Goal: Check status: Check status

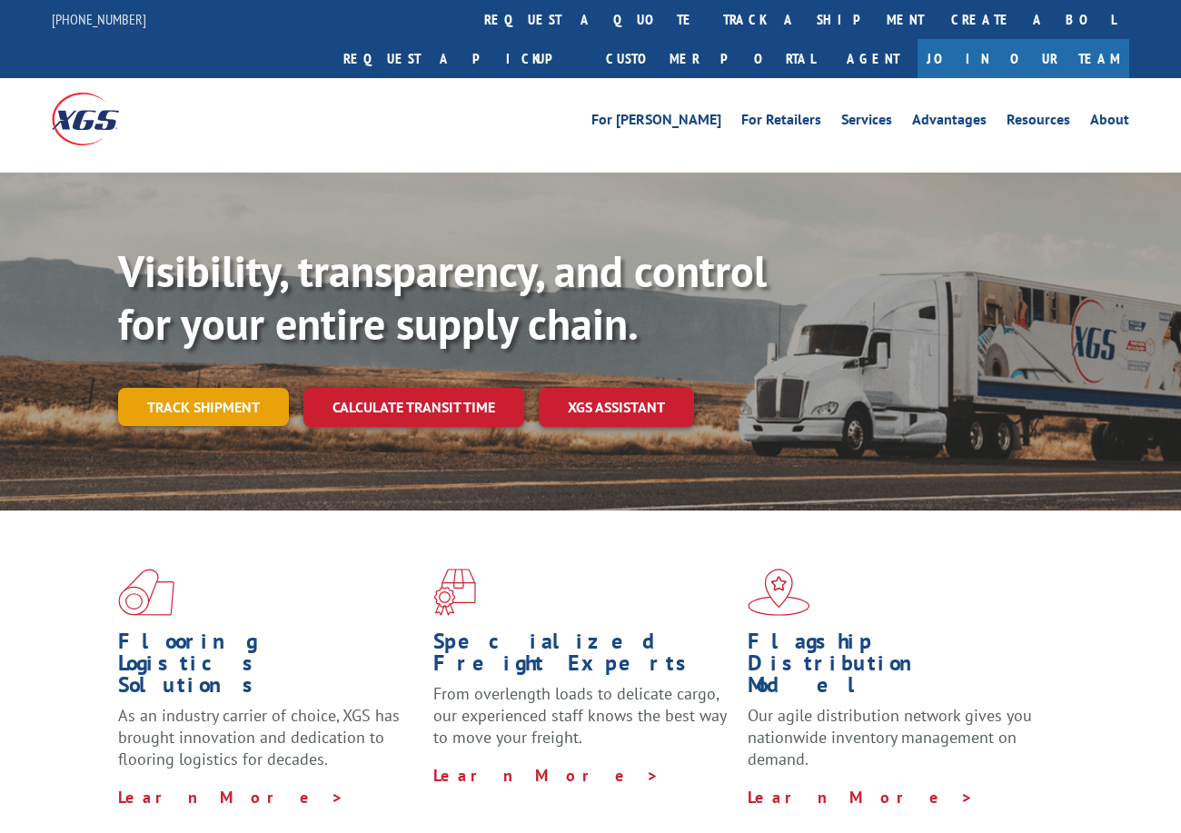
click at [195, 388] on link "Track shipment" at bounding box center [203, 407] width 171 height 38
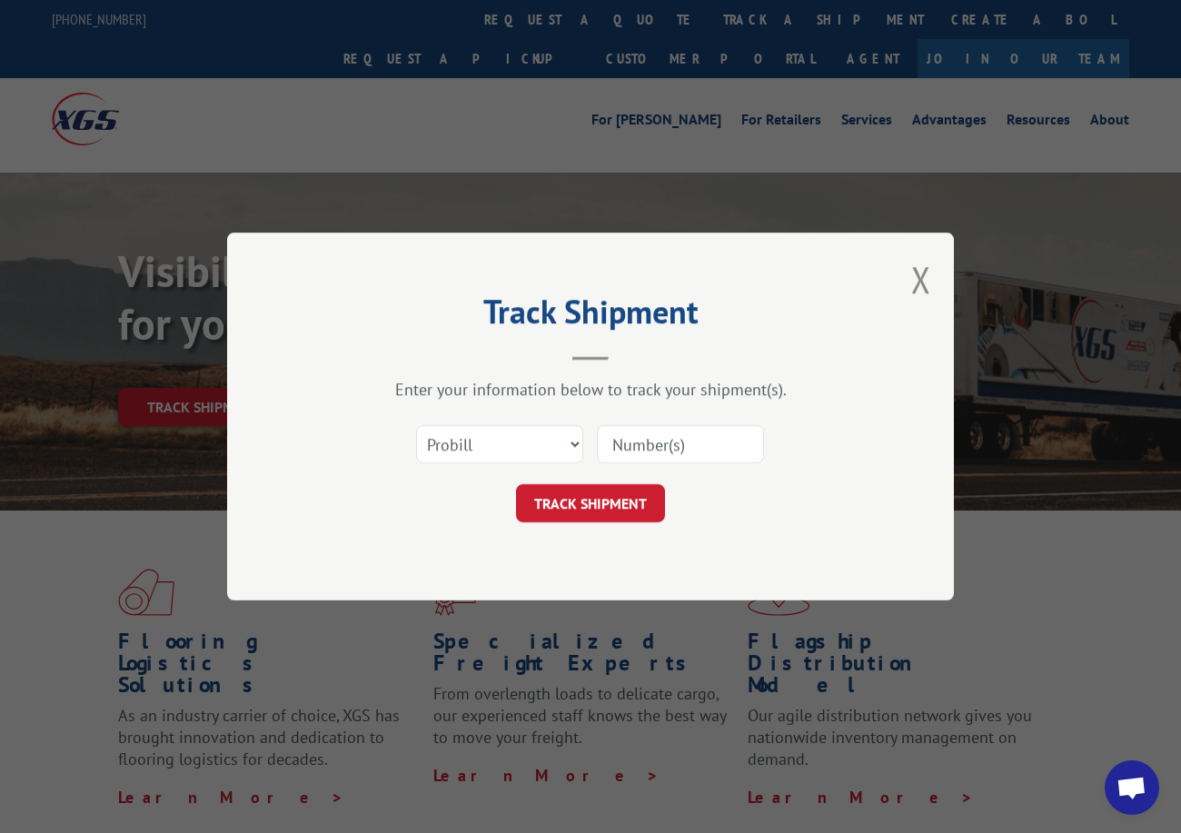
click at [483, 464] on div "Select category... Probill BOL PO" at bounding box center [499, 444] width 165 height 42
click at [469, 450] on select "Select category... Probill BOL PO" at bounding box center [499, 444] width 167 height 38
select select "po"
click at [416, 425] on select "Select category... Probill BOL PO" at bounding box center [499, 444] width 167 height 38
click at [607, 442] on input at bounding box center [680, 444] width 167 height 38
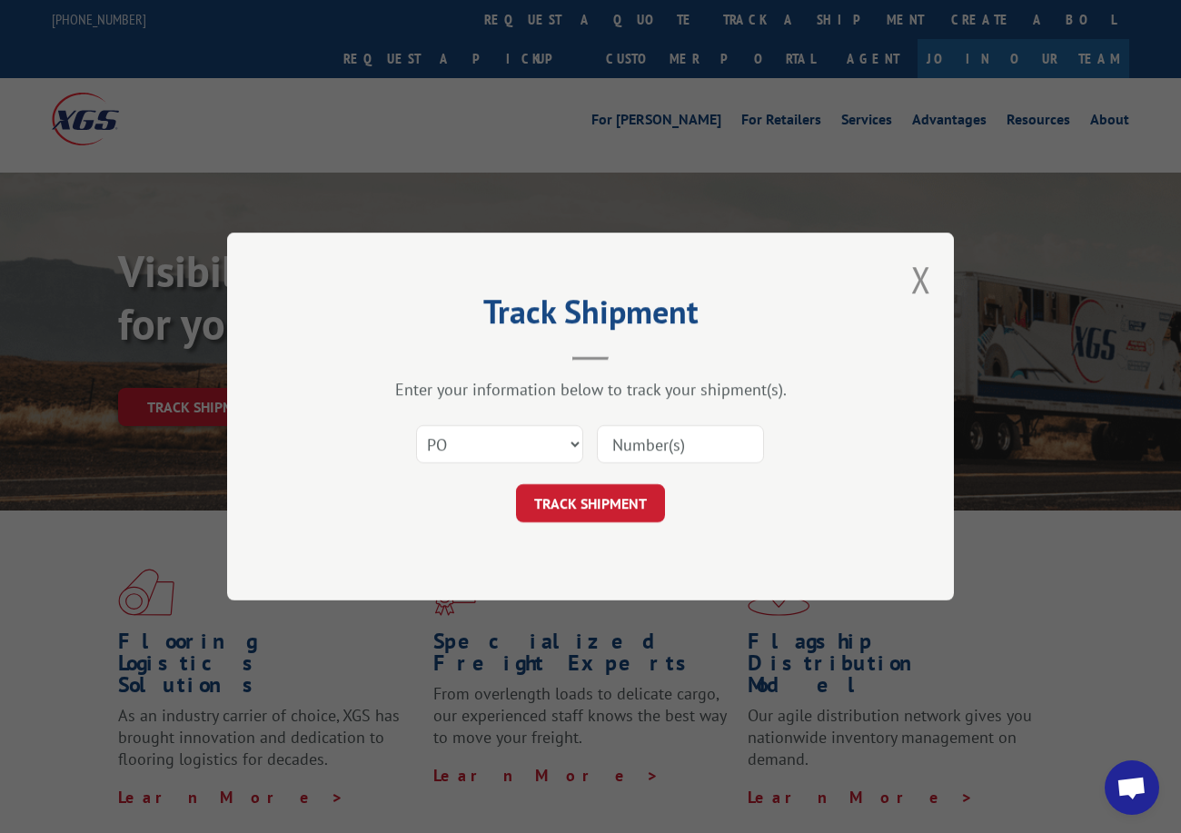
paste input "09534564"
click at [643, 444] on input "09534564" at bounding box center [680, 444] width 167 height 38
type input "09534564"
click at [601, 493] on button "TRACK SHIPMENT" at bounding box center [590, 503] width 149 height 38
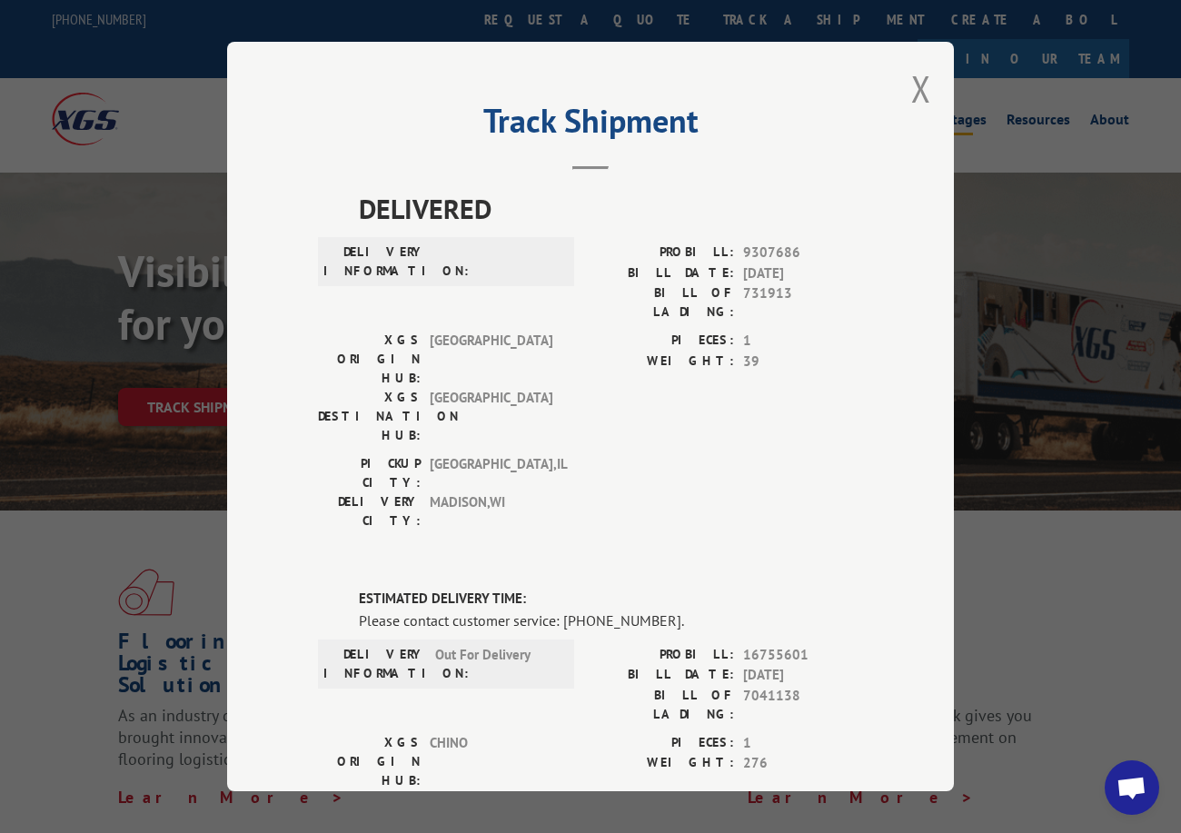
click at [916, 78] on button "Close modal" at bounding box center [921, 89] width 20 height 48
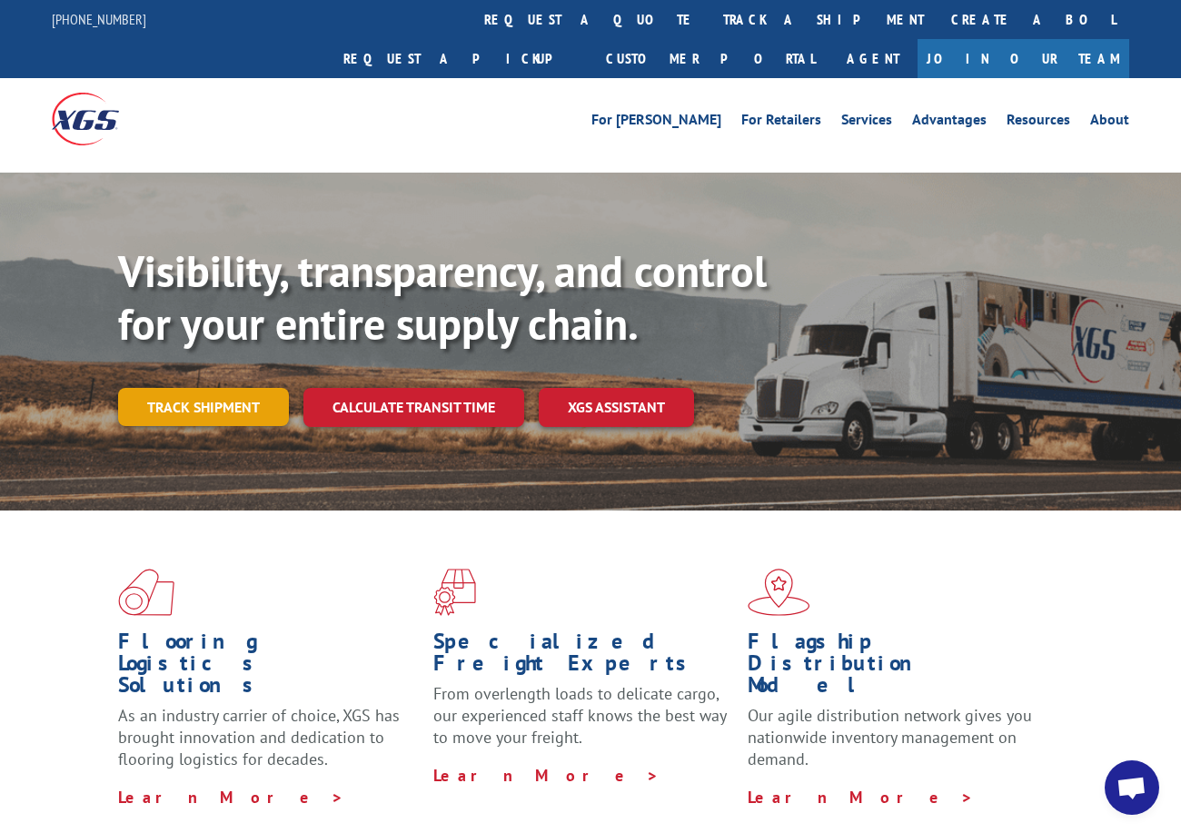
click at [218, 388] on link "Track shipment" at bounding box center [203, 407] width 171 height 38
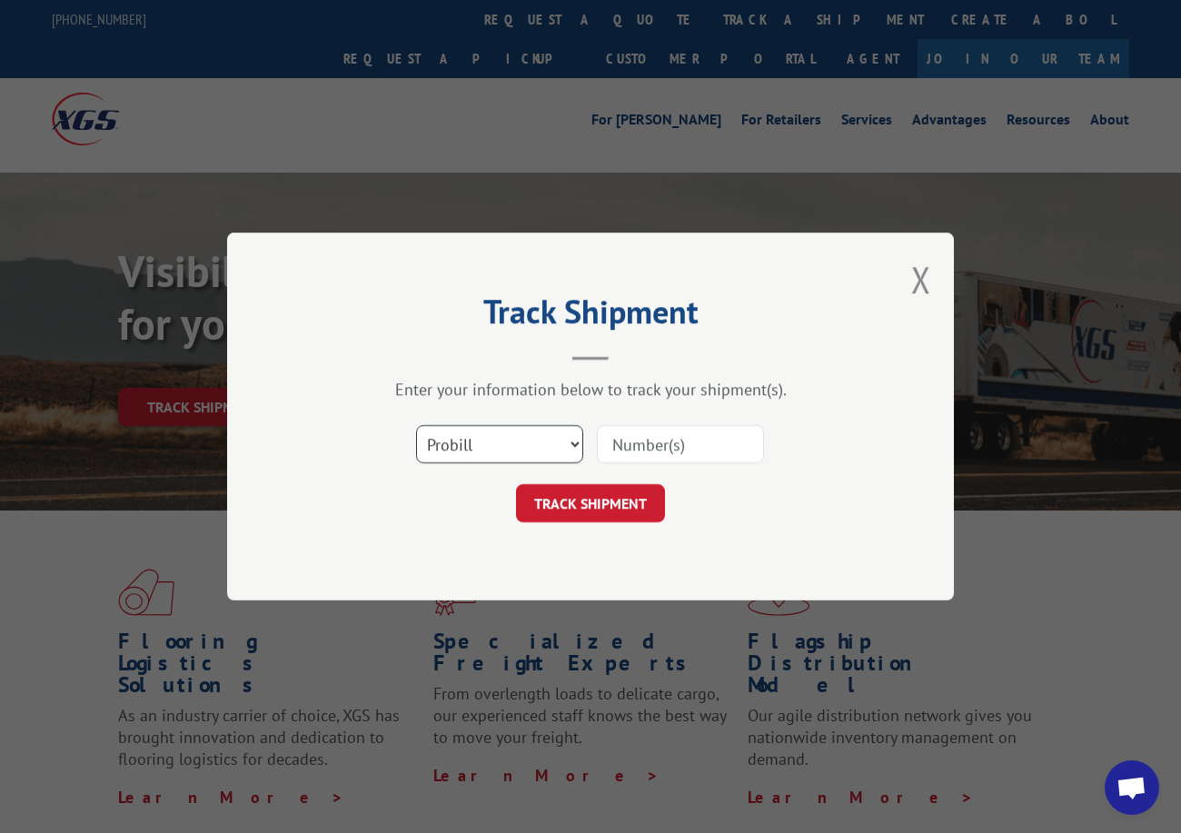
click at [470, 449] on select "Select category... Probill BOL PO" at bounding box center [499, 444] width 167 height 38
select select "po"
click at [416, 425] on select "Select category... Probill BOL PO" at bounding box center [499, 444] width 167 height 38
click at [617, 448] on input at bounding box center [680, 444] width 167 height 38
paste input "16517311"
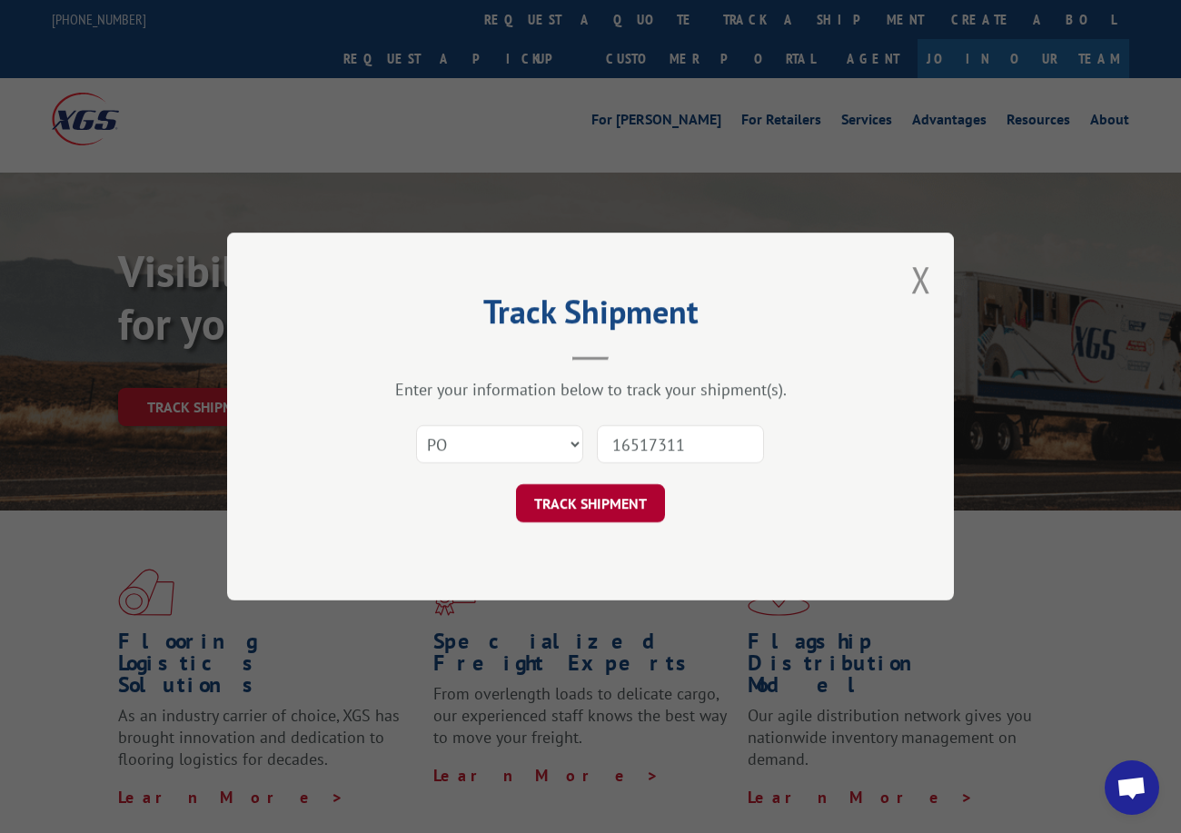
type input "16517311"
click at [586, 510] on button "TRACK SHIPMENT" at bounding box center [590, 503] width 149 height 38
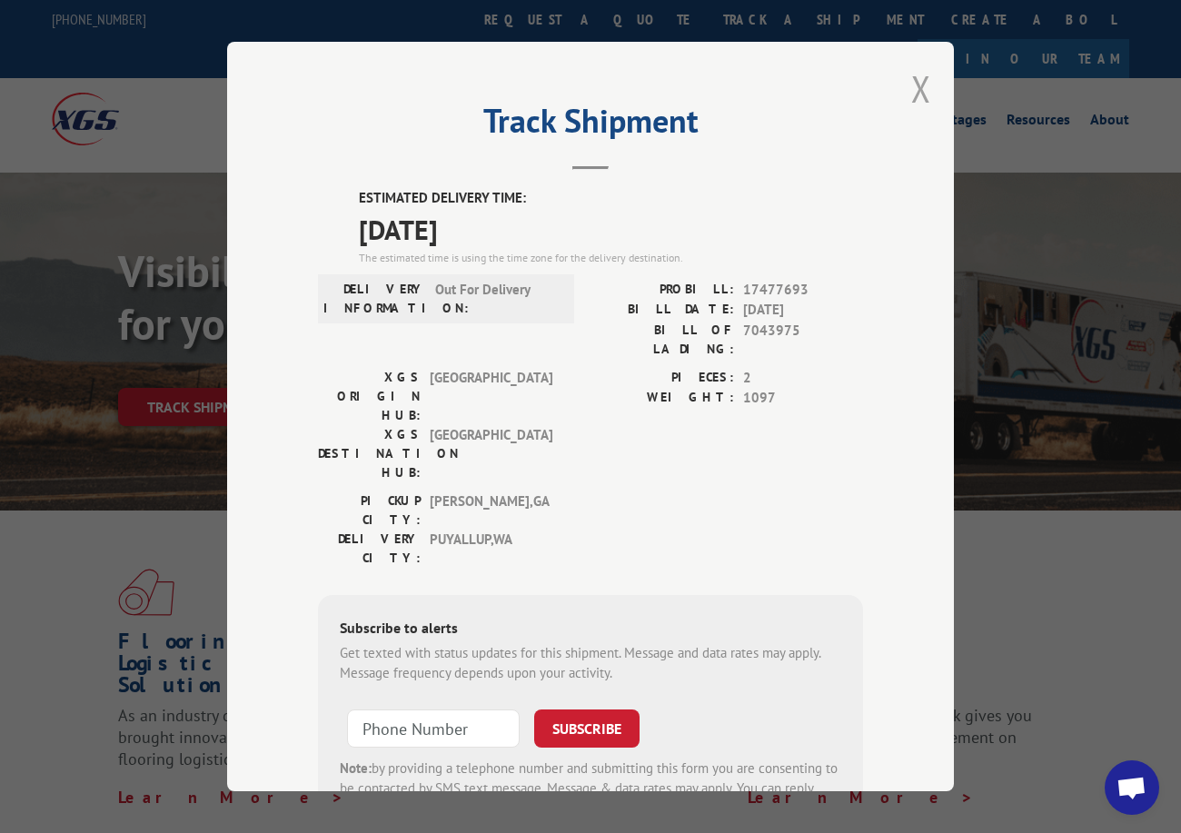
click at [918, 87] on button "Close modal" at bounding box center [921, 89] width 20 height 48
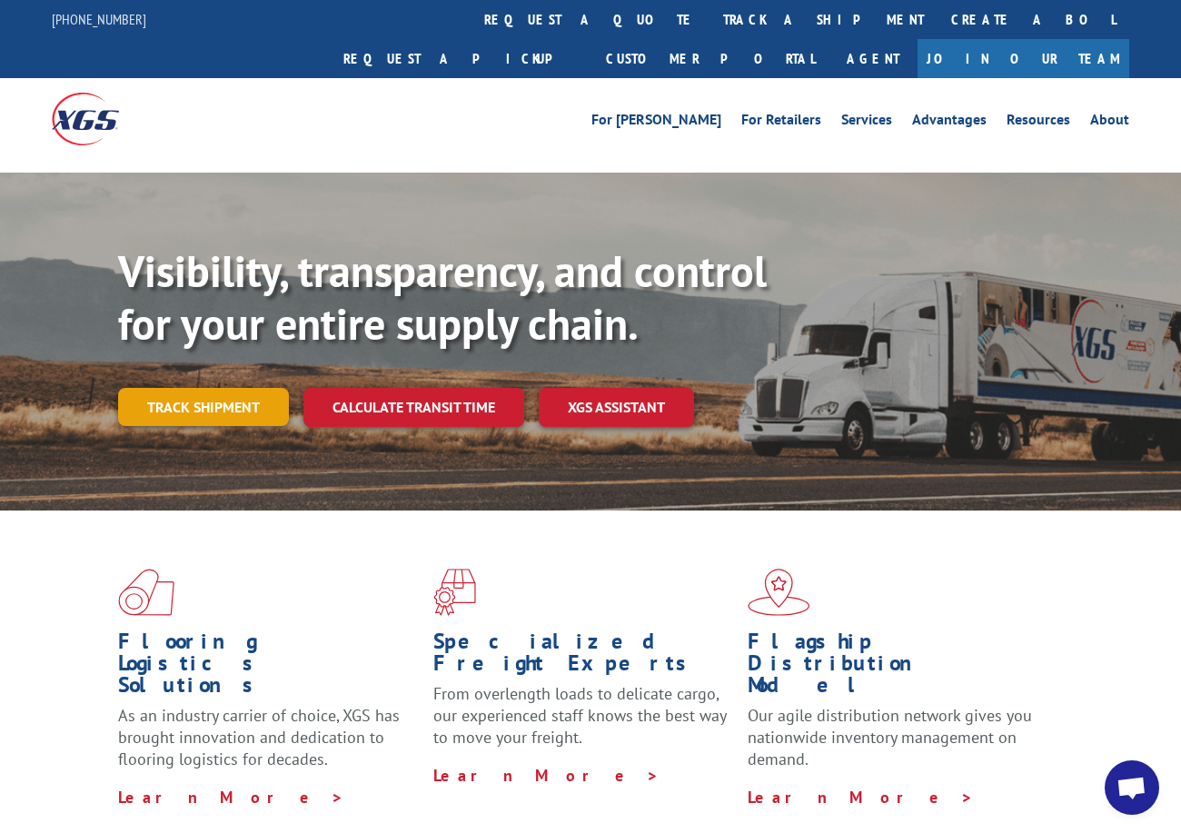
click at [238, 388] on link "Track shipment" at bounding box center [203, 407] width 171 height 38
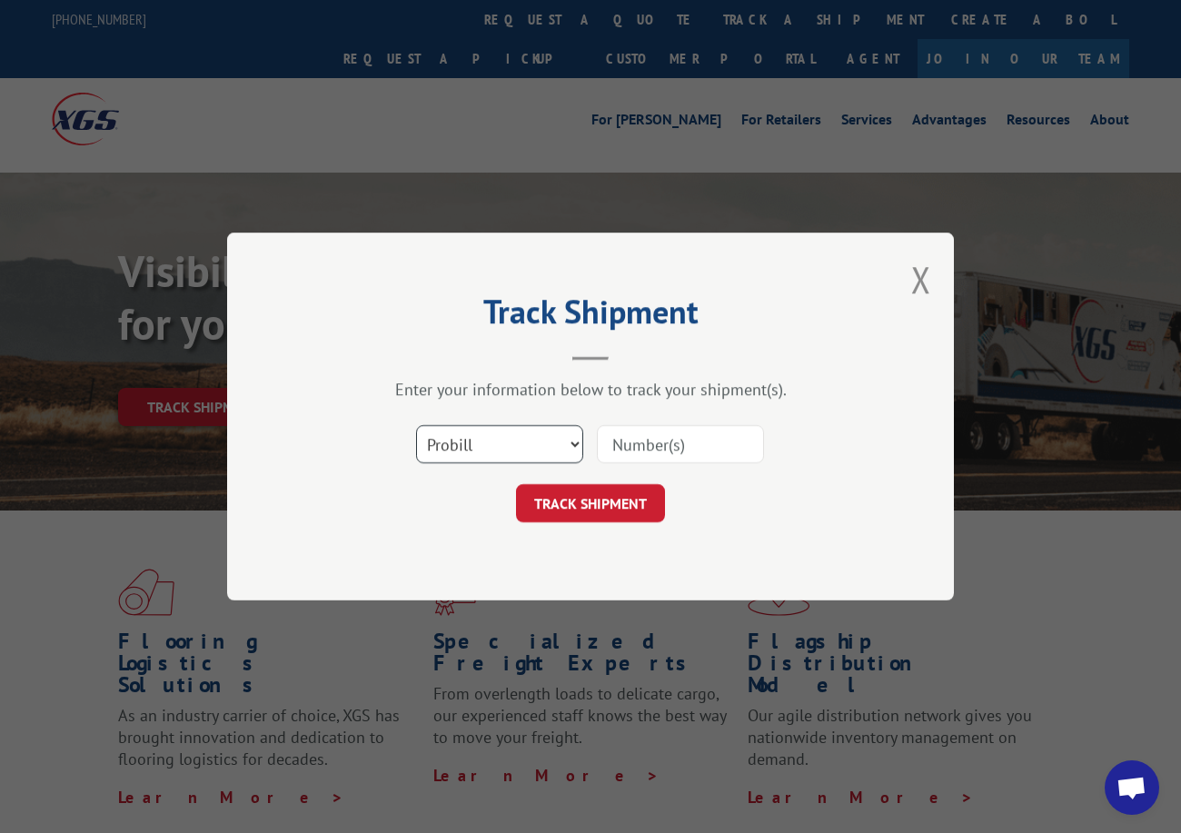
click at [443, 454] on select "Select category... Probill BOL PO" at bounding box center [499, 444] width 167 height 38
select select "po"
click at [416, 425] on select "Select category... Probill BOL PO" at bounding box center [499, 444] width 167 height 38
click at [612, 441] on input at bounding box center [680, 444] width 167 height 38
paste input "40536512"
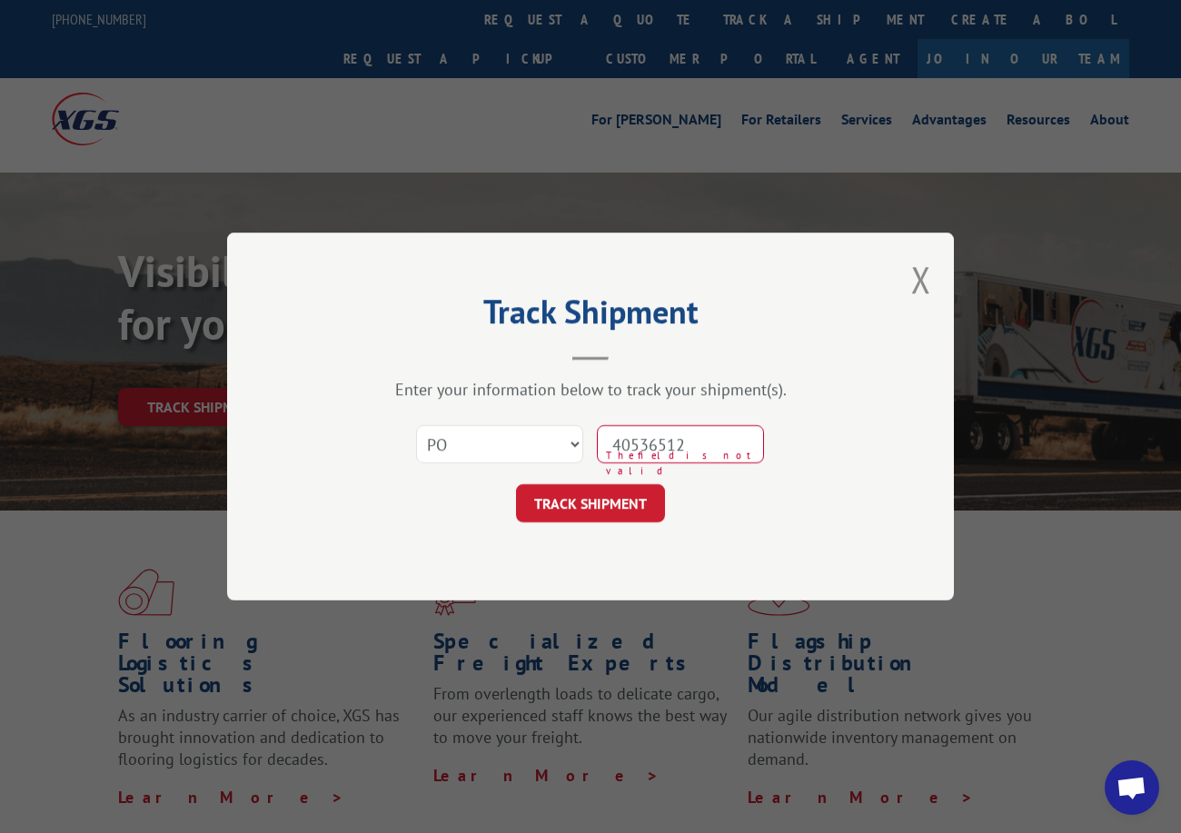
click at [648, 443] on input "40536512" at bounding box center [680, 444] width 167 height 38
type input "40536512"
click at [579, 509] on button "TRACK SHIPMENT" at bounding box center [590, 503] width 149 height 38
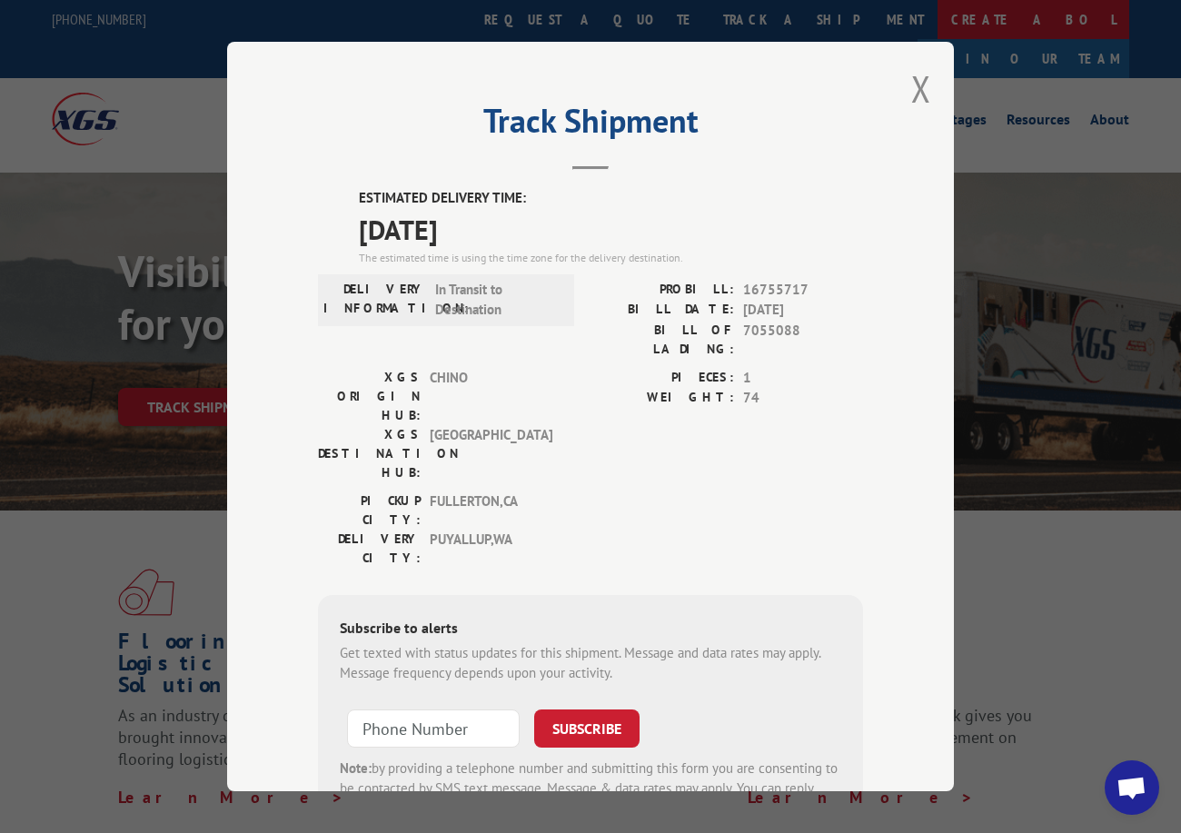
drag, startPoint x: 914, startPoint y: 91, endPoint x: 691, endPoint y: 3, distance: 239.4
click at [911, 91] on button "Close modal" at bounding box center [921, 89] width 20 height 48
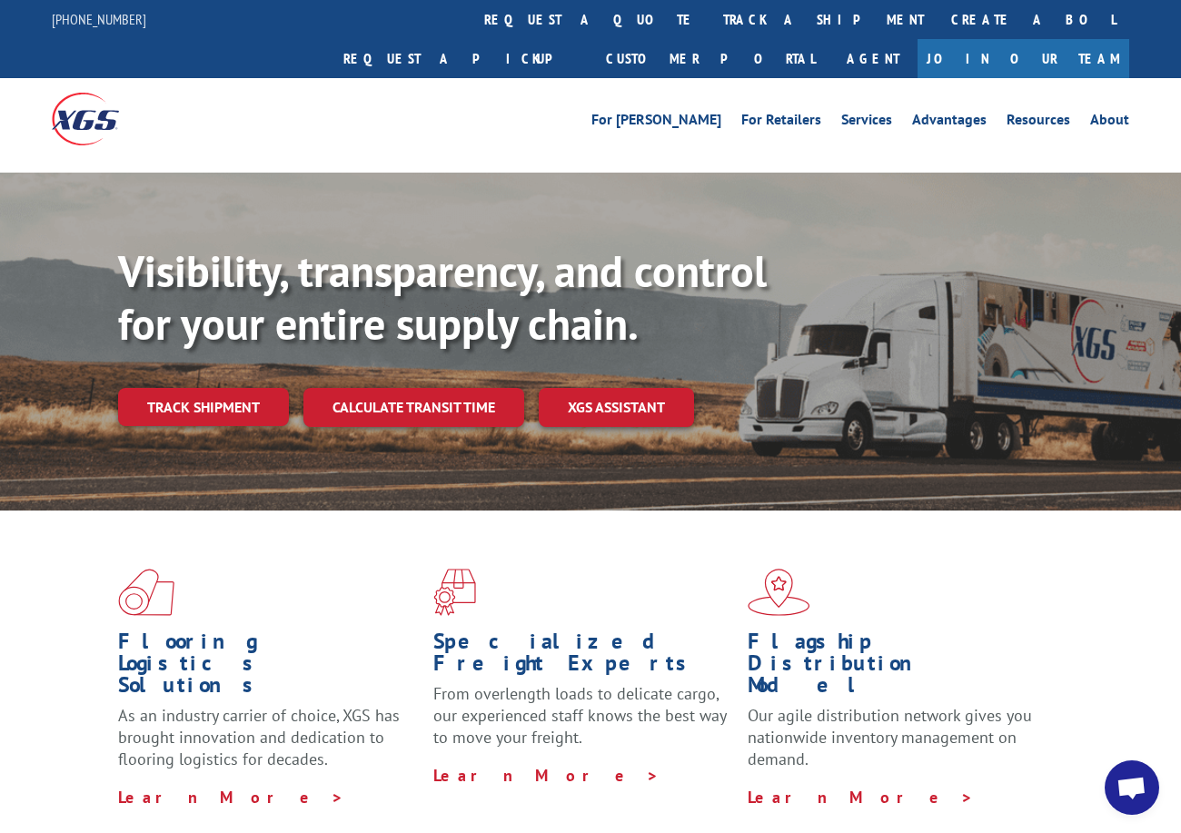
click at [243, 388] on link "Track shipment" at bounding box center [203, 407] width 171 height 38
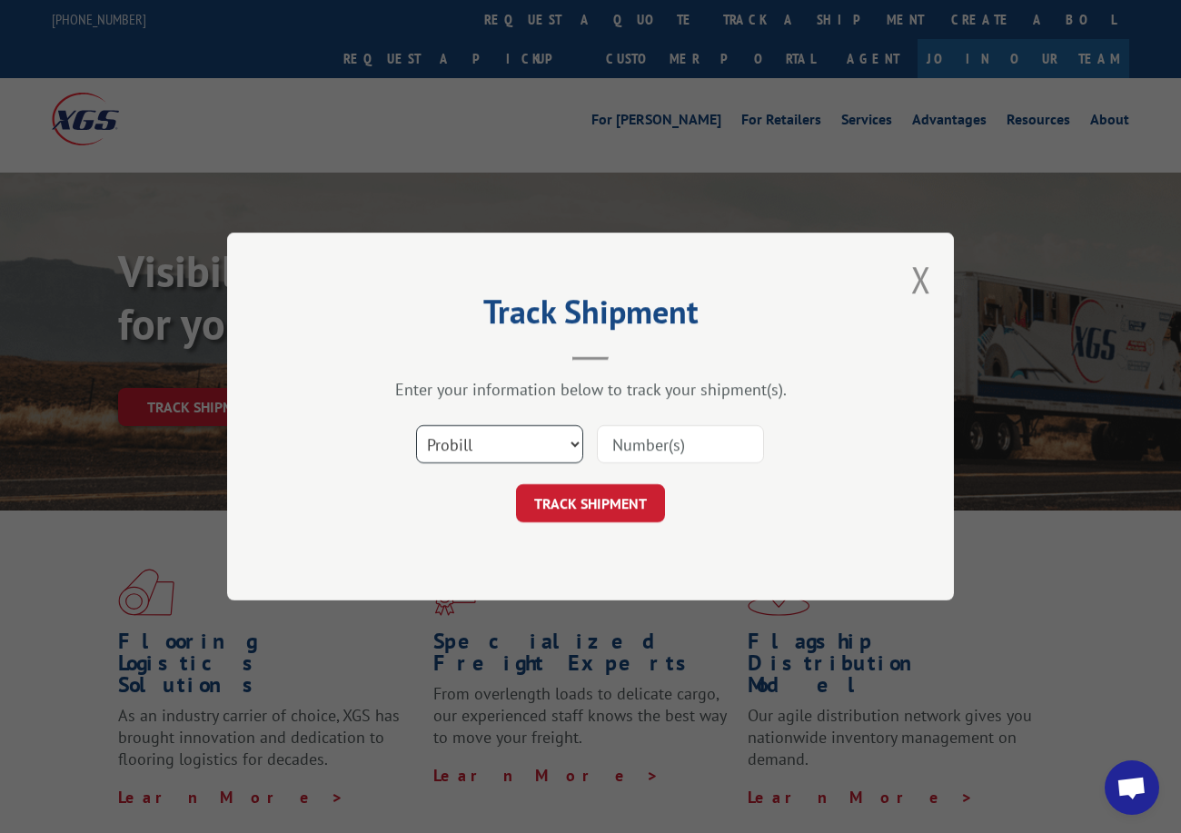
click at [452, 445] on select "Select category... Probill BOL PO" at bounding box center [499, 444] width 167 height 38
select select "po"
click at [416, 425] on select "Select category... Probill BOL PO" at bounding box center [499, 444] width 167 height 38
click at [606, 437] on input at bounding box center [680, 444] width 167 height 38
paste input "08523927"
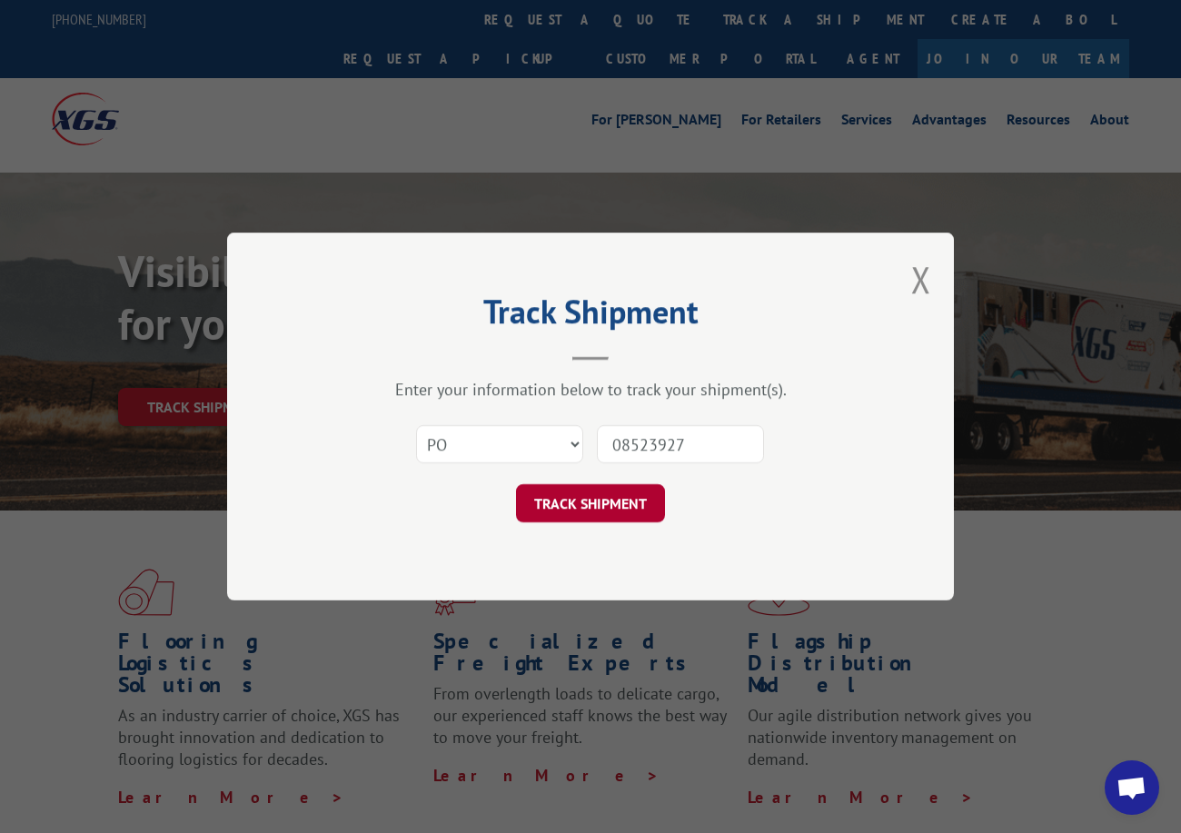
type input "08523927"
click at [625, 520] on button "TRACK SHIPMENT" at bounding box center [590, 503] width 149 height 38
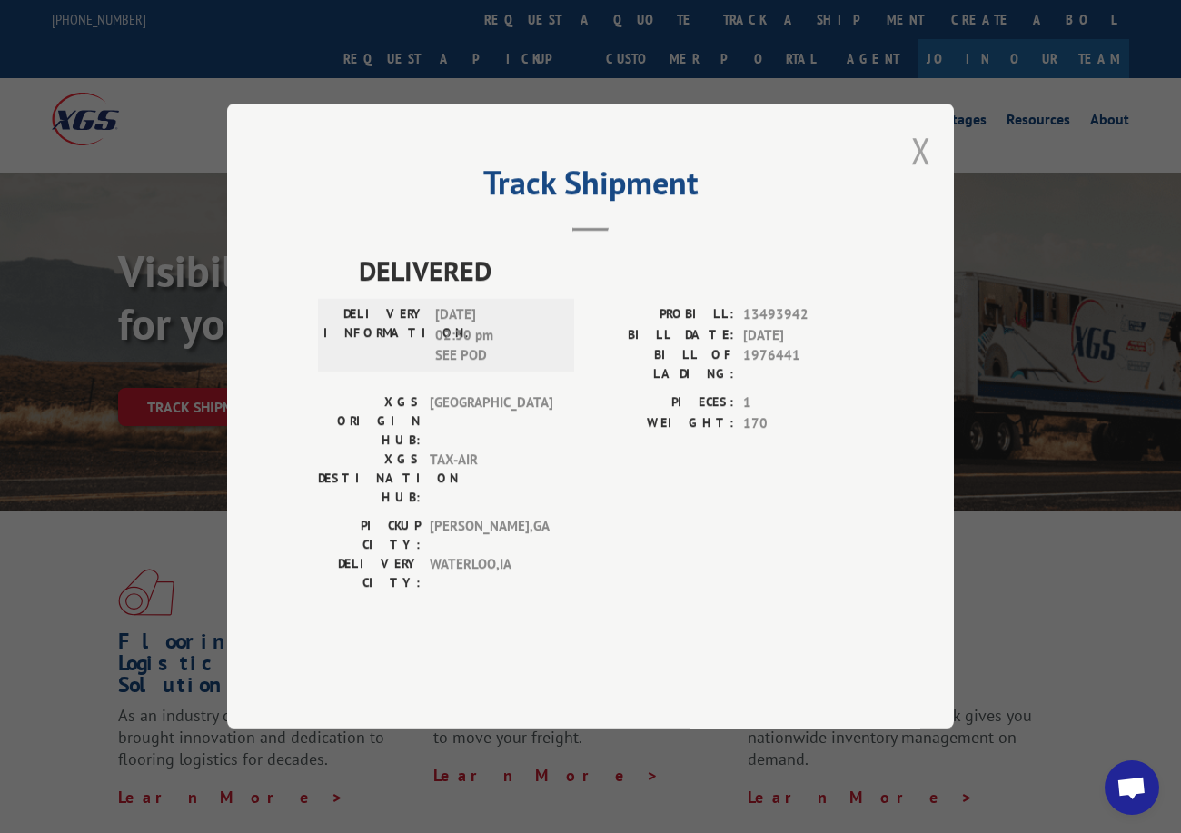
click at [915, 174] on button "Close modal" at bounding box center [921, 150] width 20 height 48
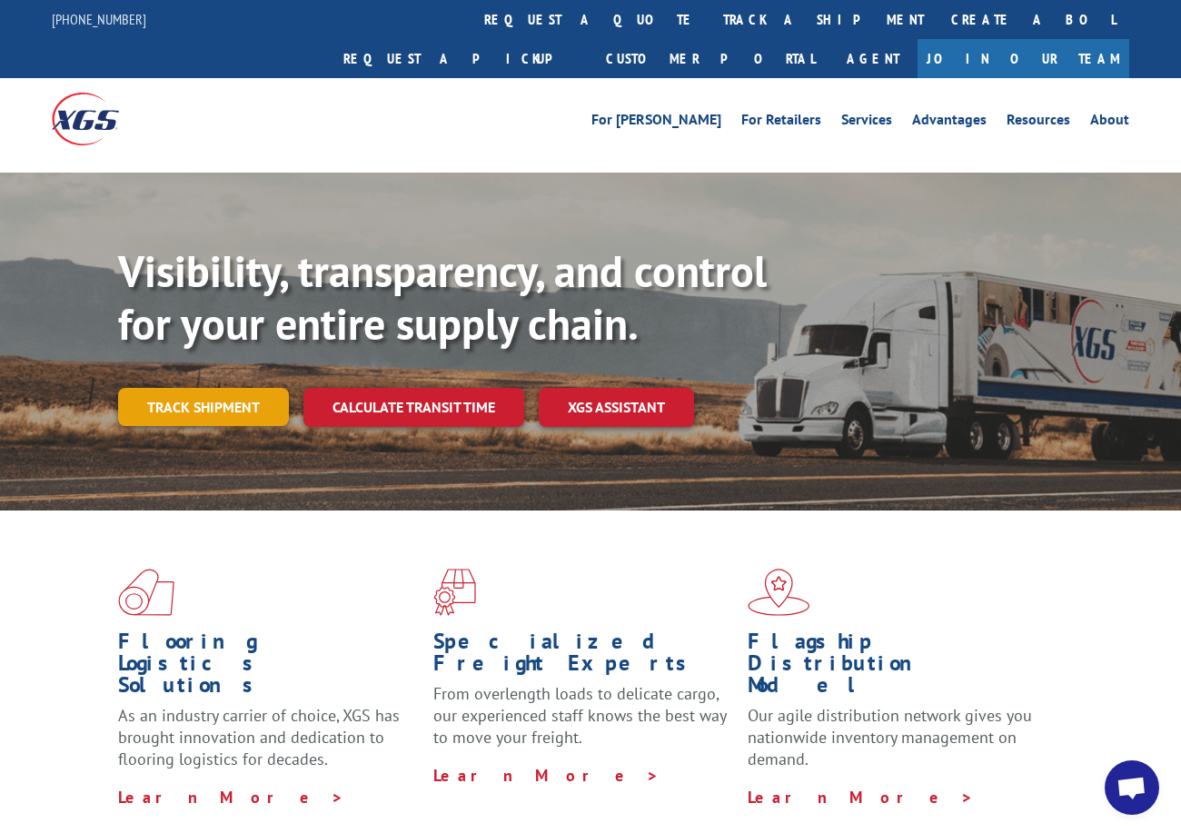
click at [198, 388] on link "Track shipment" at bounding box center [203, 407] width 171 height 38
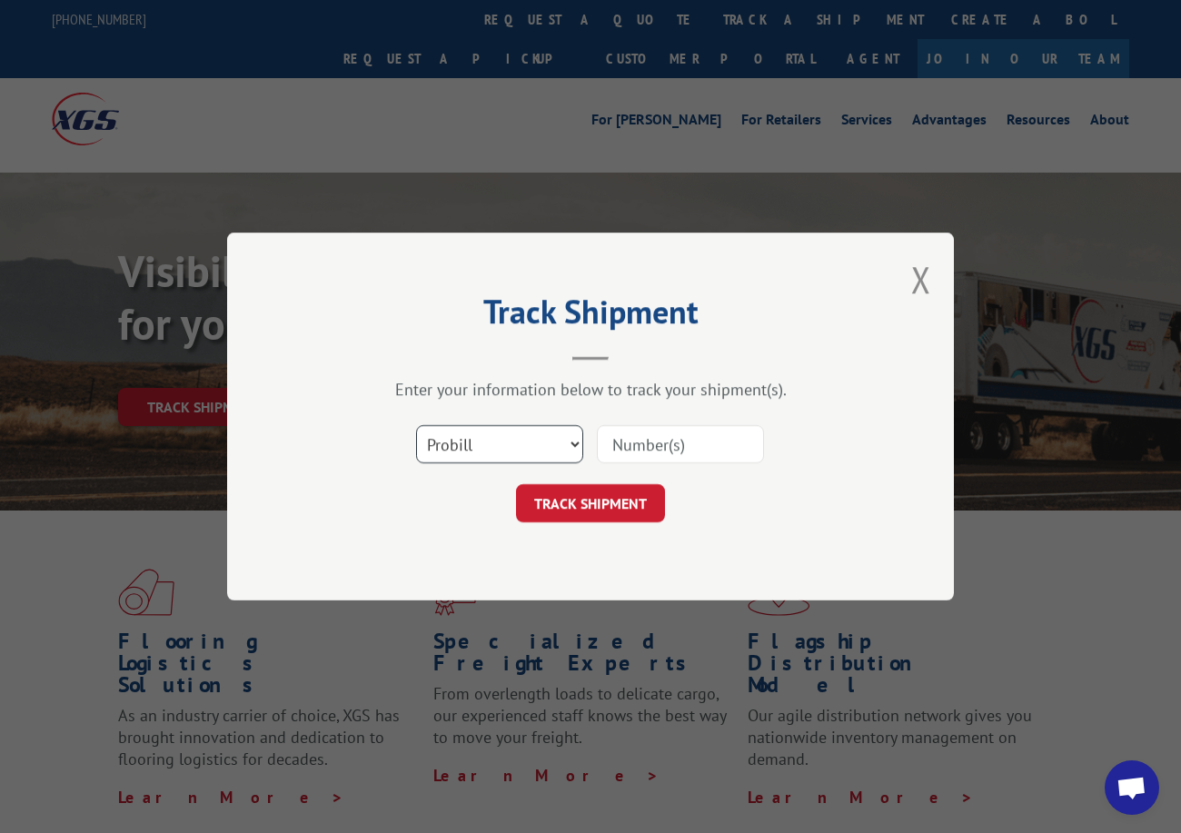
click at [490, 454] on select "Select category... Probill BOL PO" at bounding box center [499, 444] width 167 height 38
select select "po"
click at [416, 425] on select "Select category... Probill BOL PO" at bounding box center [499, 444] width 167 height 38
click at [599, 452] on input at bounding box center [680, 444] width 167 height 38
paste input "20523851"
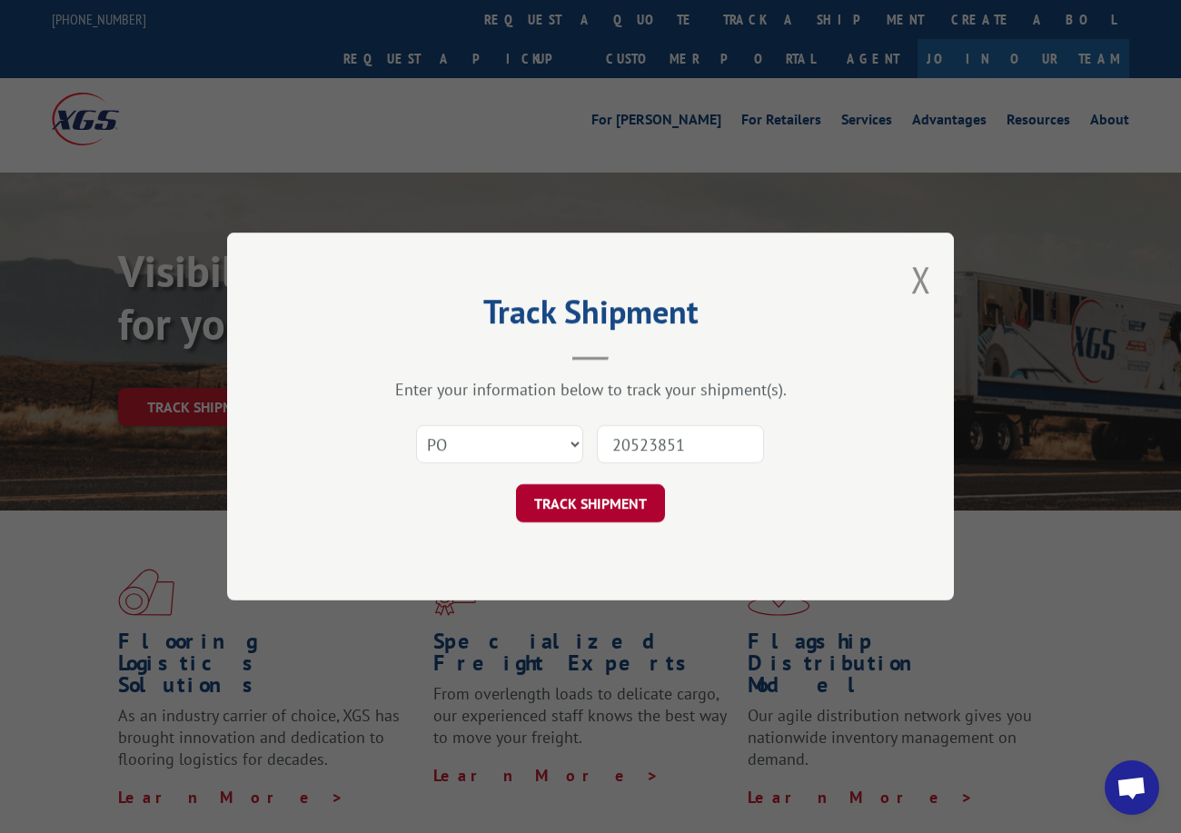
type input "20523851"
click at [604, 511] on button "TRACK SHIPMENT" at bounding box center [590, 503] width 149 height 38
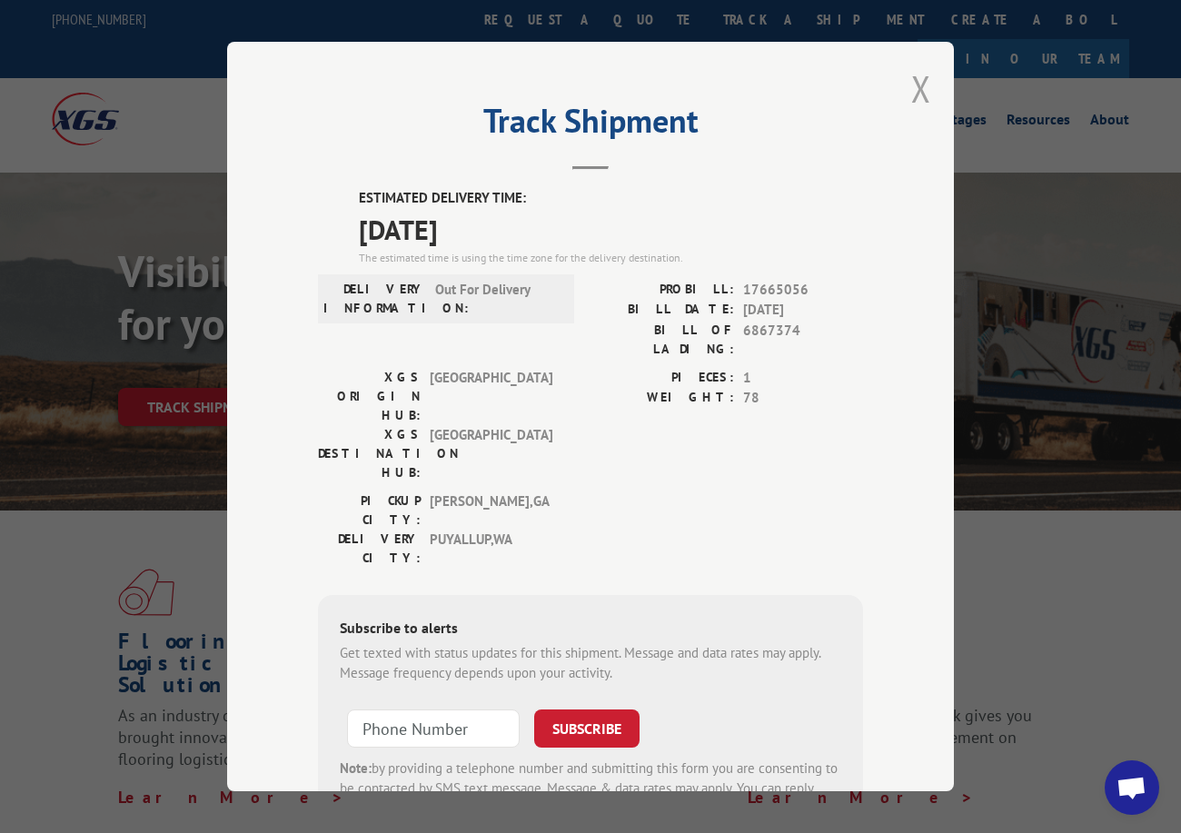
click at [916, 84] on button "Close modal" at bounding box center [921, 89] width 20 height 48
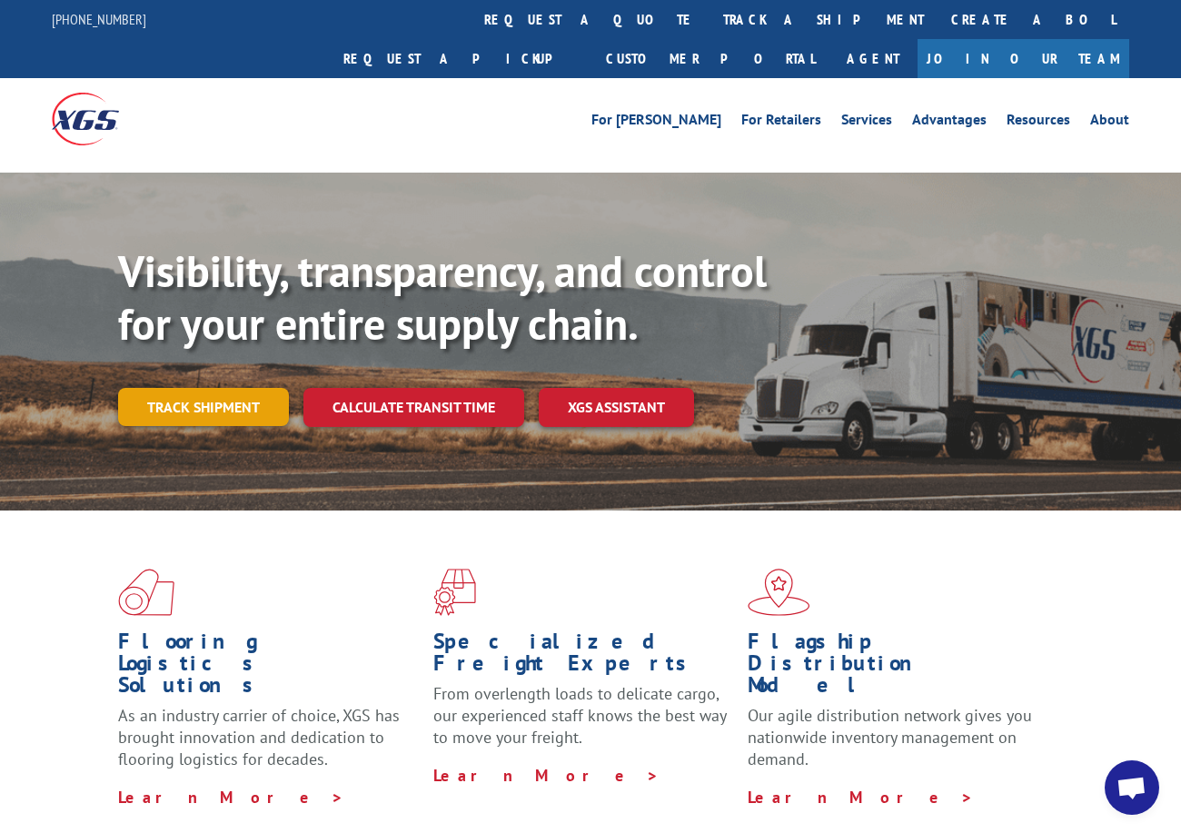
click at [204, 388] on link "Track shipment" at bounding box center [203, 407] width 171 height 38
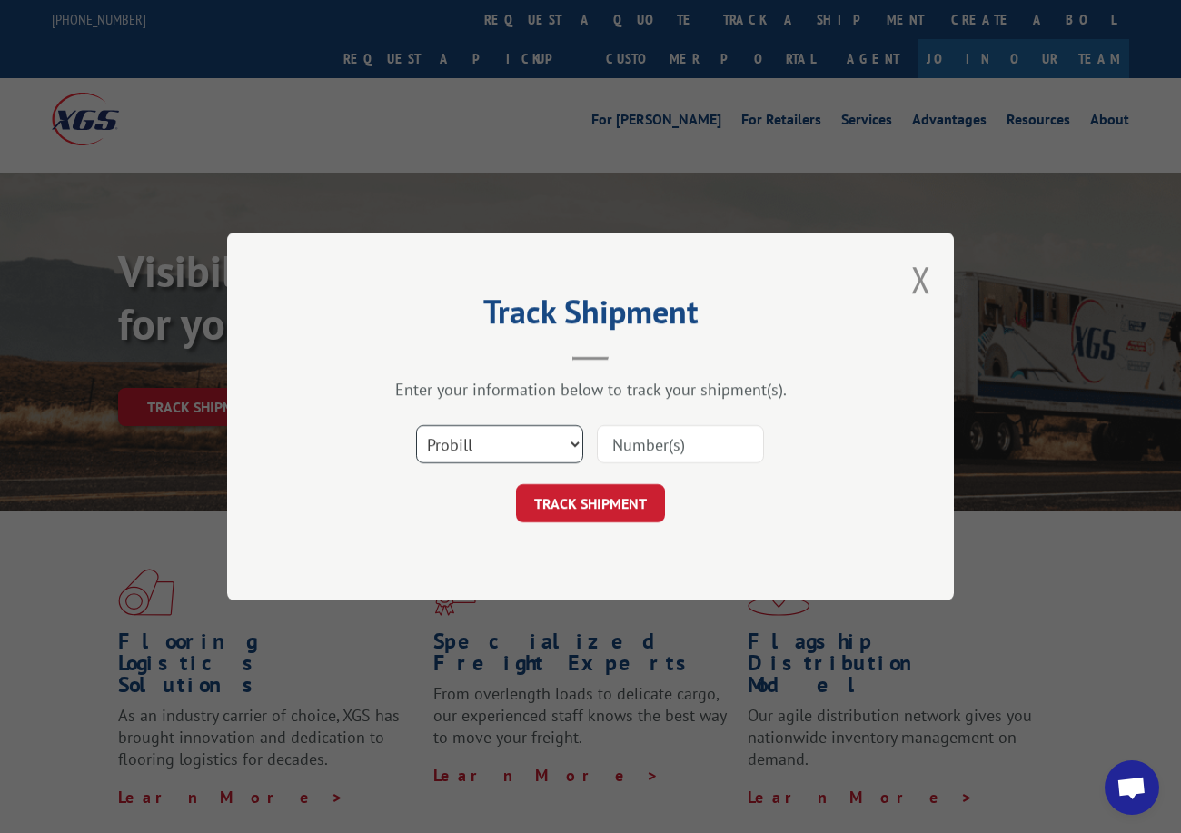
click at [454, 453] on select "Select category... Probill BOL PO" at bounding box center [499, 444] width 167 height 38
select select "po"
click at [416, 425] on select "Select category... Probill BOL PO" at bounding box center [499, 444] width 167 height 38
click at [646, 432] on input at bounding box center [680, 444] width 167 height 38
paste input "28509154"
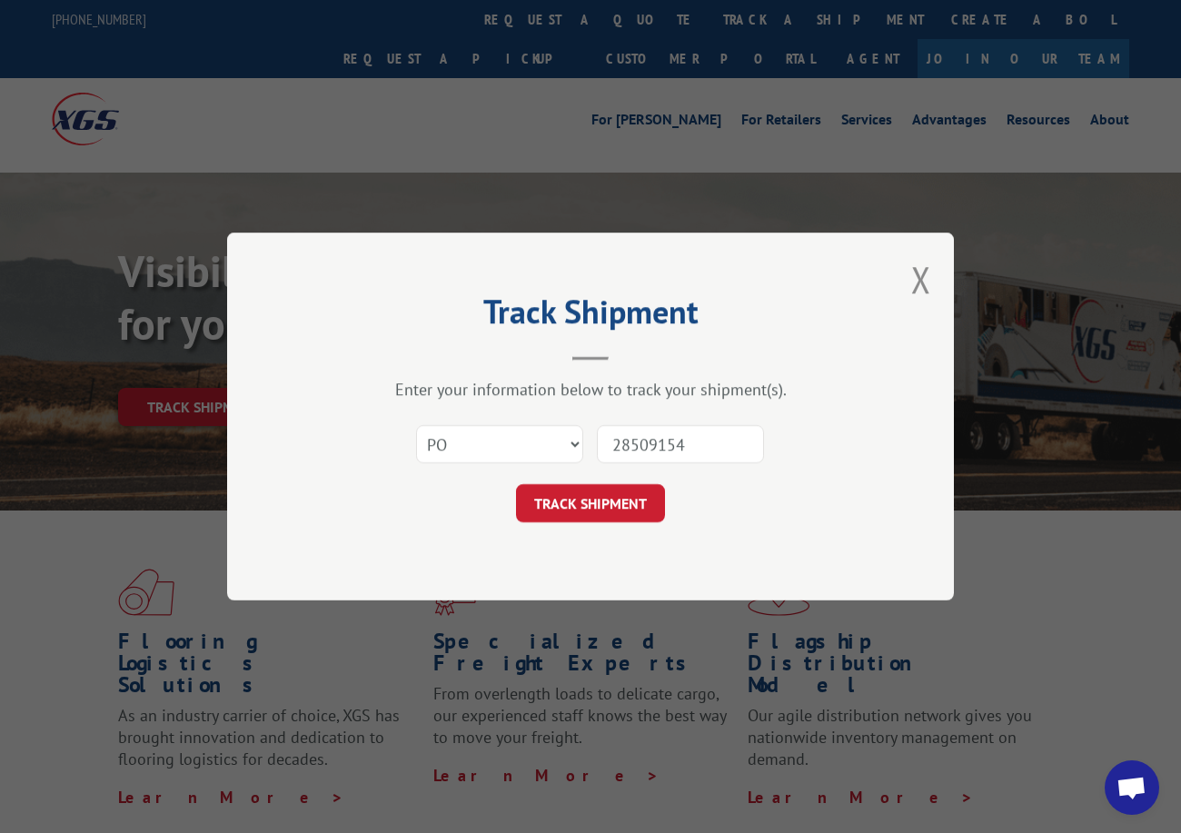
type input "28509154"
drag, startPoint x: 591, startPoint y: 533, endPoint x: 590, endPoint y: 521, distance: 12.8
click at [590, 533] on div "Track Shipment Enter your information below to track your shipment(s). Select c…" at bounding box center [590, 417] width 727 height 368
click at [590, 513] on button "TRACK SHIPMENT" at bounding box center [590, 503] width 149 height 38
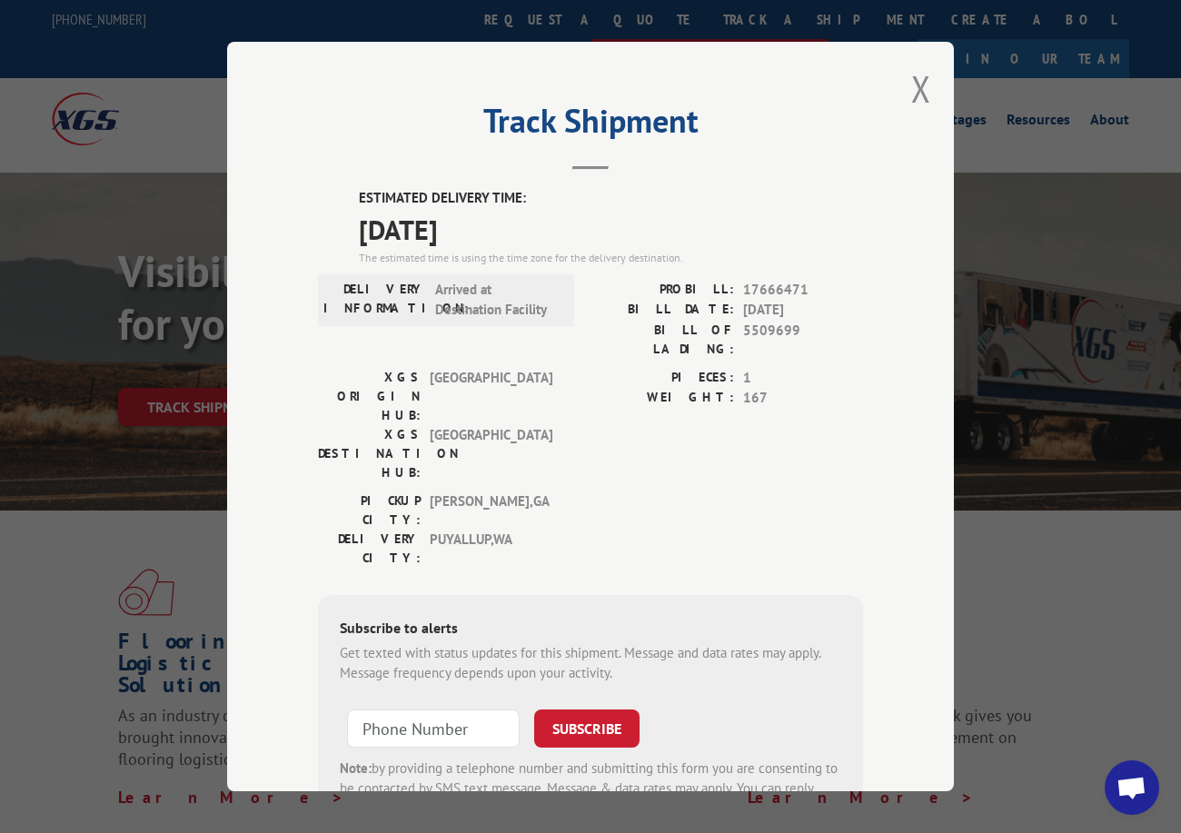
drag, startPoint x: 909, startPoint y: 82, endPoint x: 851, endPoint y: 38, distance: 72.7
click at [911, 80] on button "Close modal" at bounding box center [921, 89] width 20 height 48
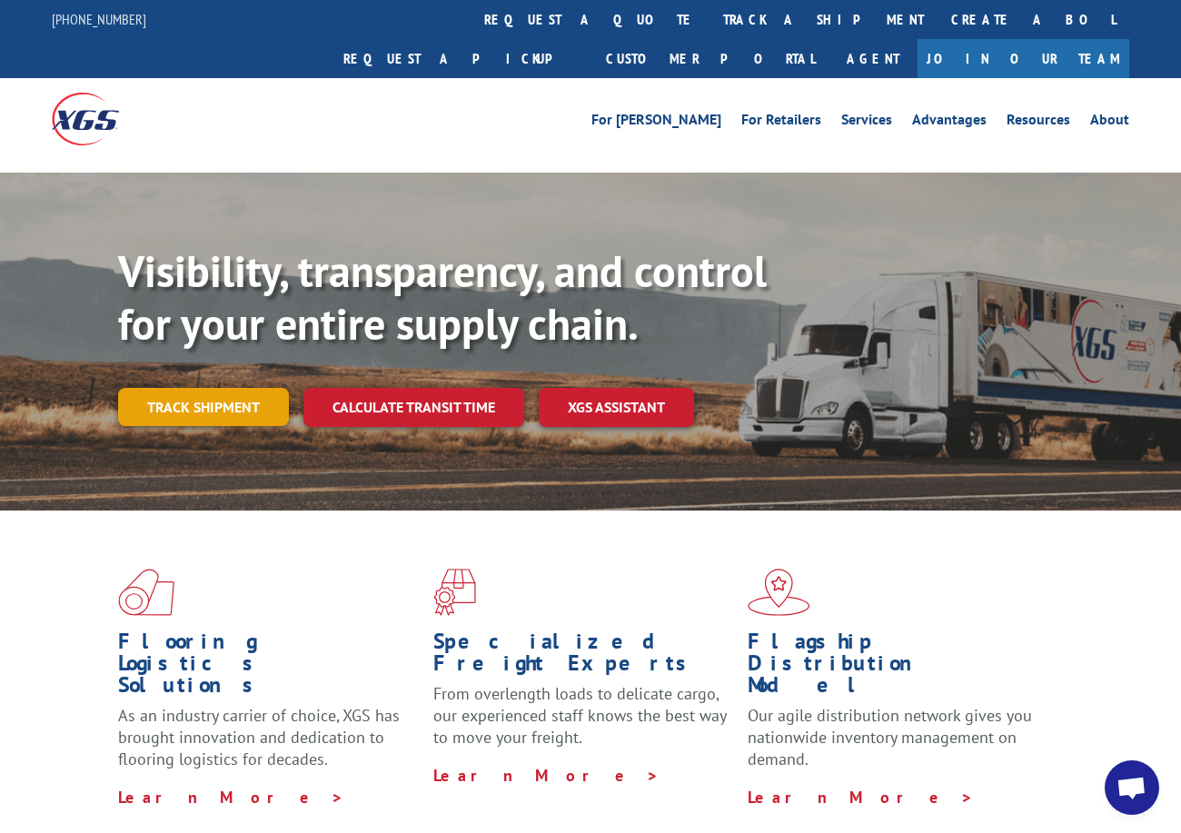
click at [189, 388] on link "Track shipment" at bounding box center [203, 407] width 171 height 38
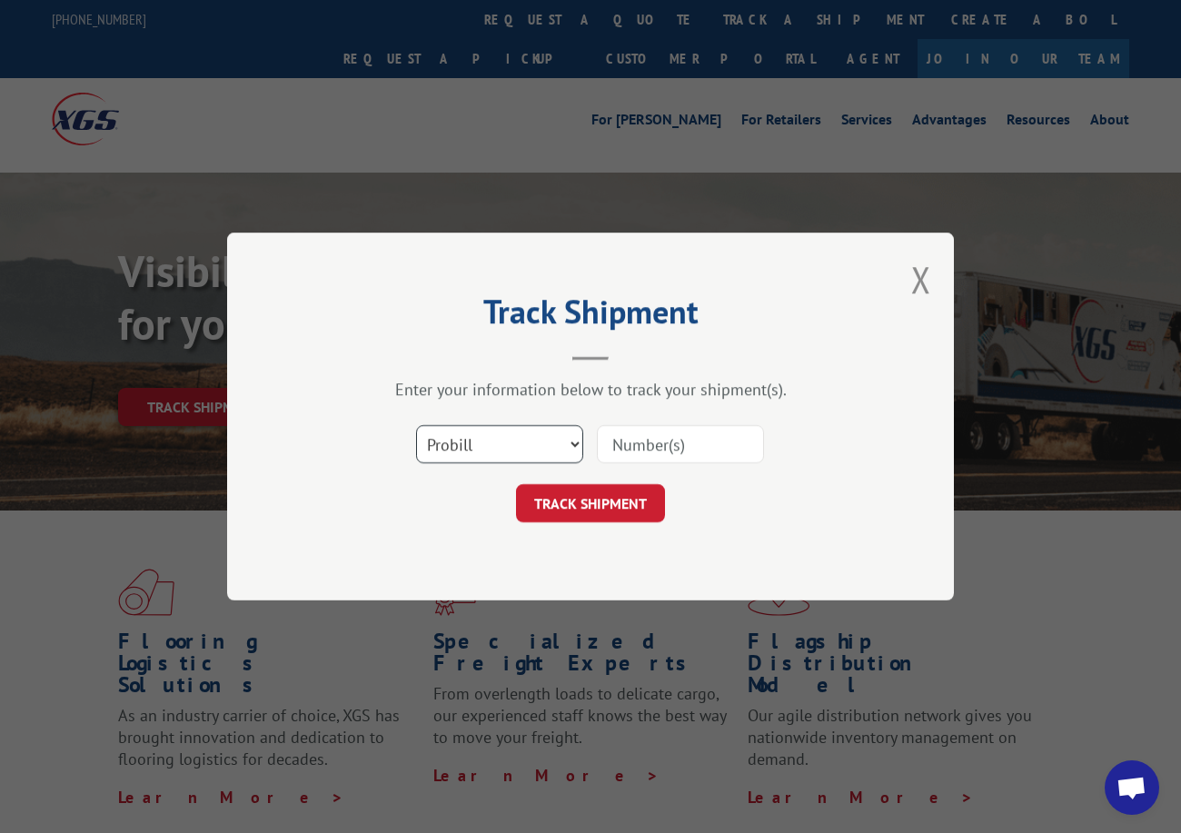
click at [499, 450] on select "Select category... Probill BOL PO" at bounding box center [499, 444] width 167 height 38
select select "po"
click at [416, 425] on select "Select category... Probill BOL PO" at bounding box center [499, 444] width 167 height 38
click at [641, 435] on input at bounding box center [680, 444] width 167 height 38
paste input "28509185"
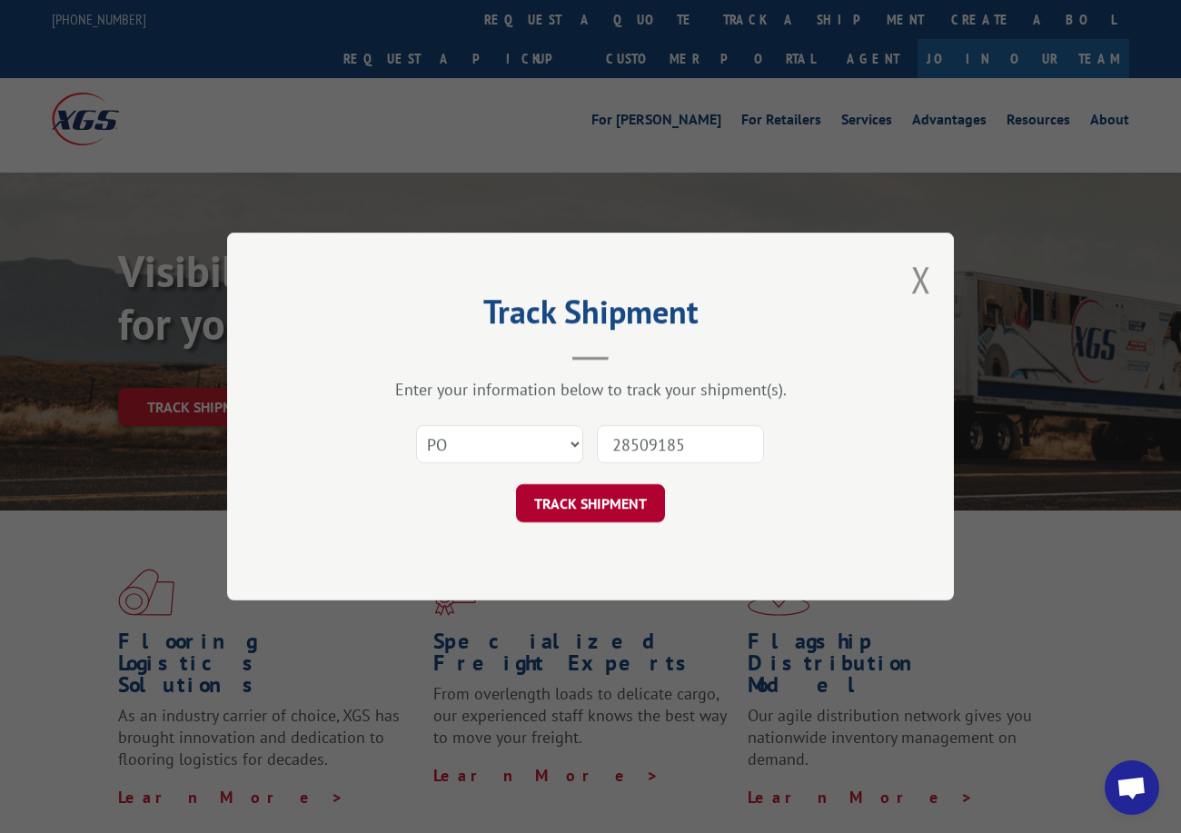
type input "28509185"
click at [613, 511] on button "TRACK SHIPMENT" at bounding box center [590, 503] width 149 height 38
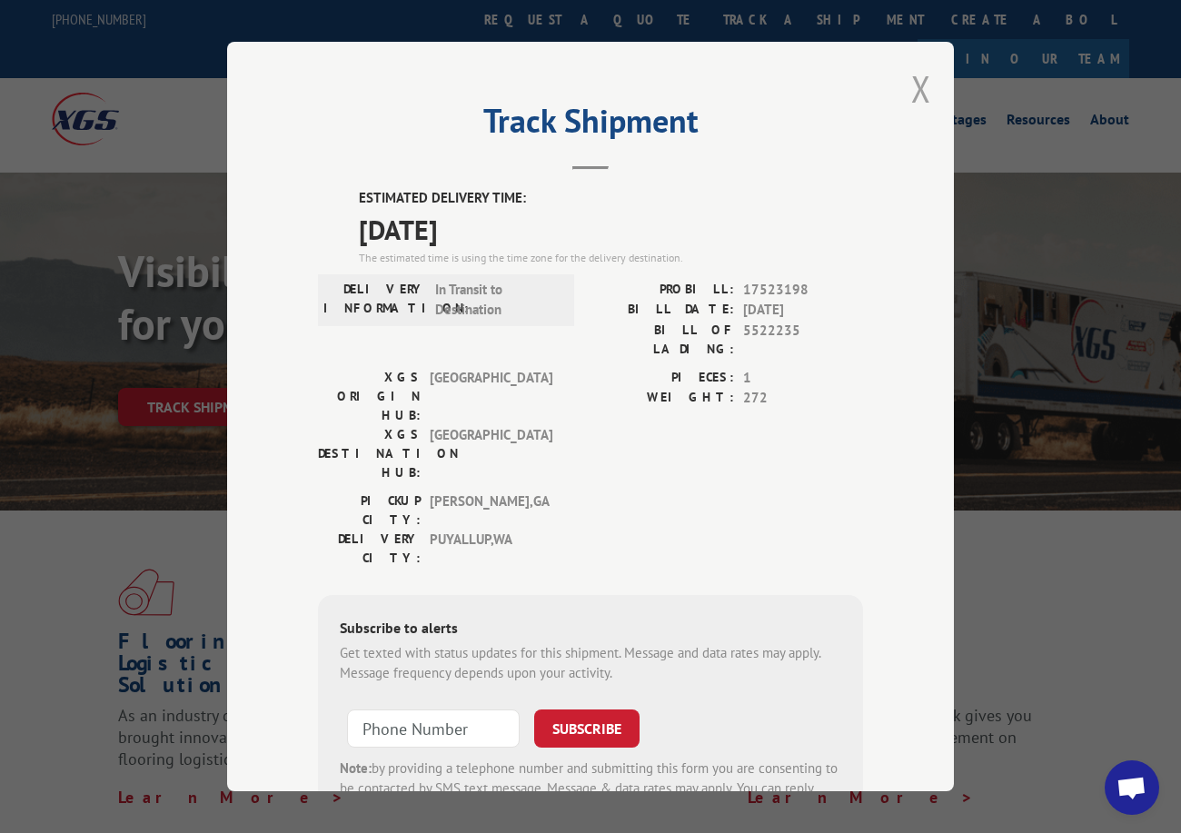
click at [918, 83] on button "Close modal" at bounding box center [921, 89] width 20 height 48
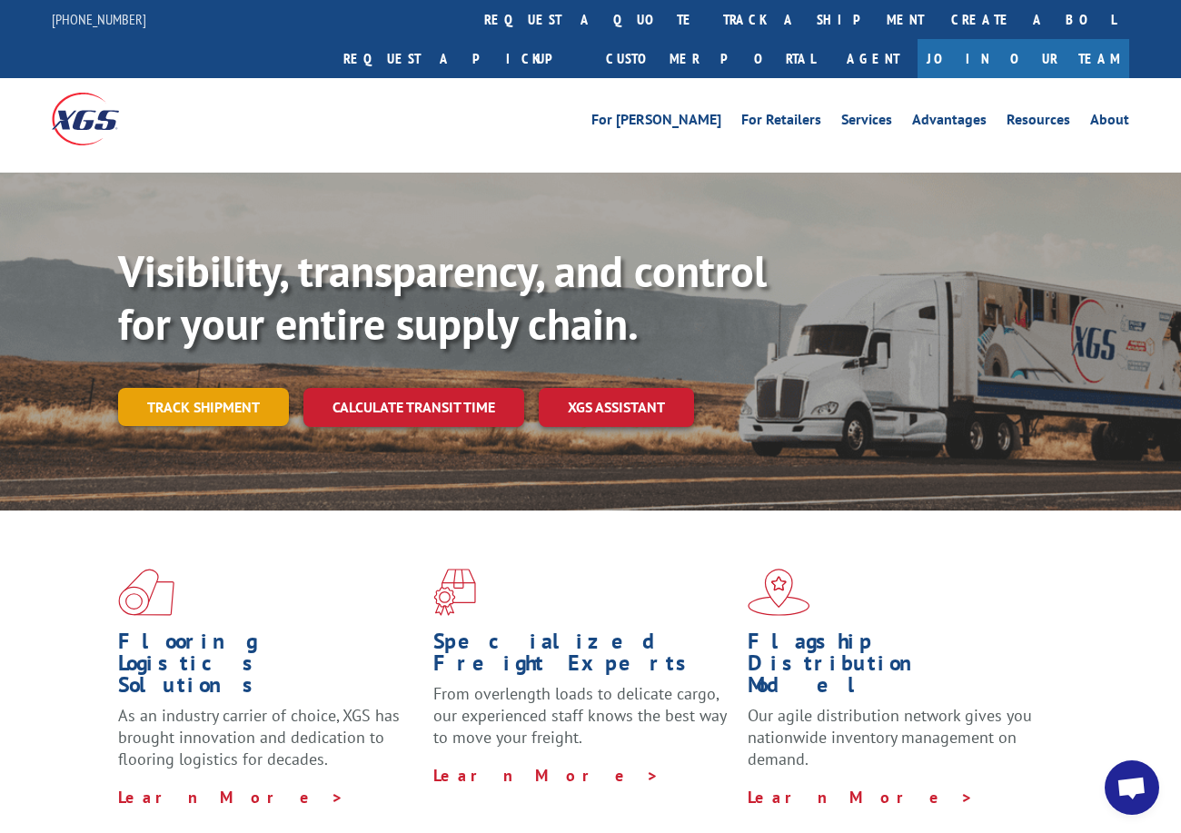
click at [204, 388] on link "Track shipment" at bounding box center [203, 407] width 171 height 38
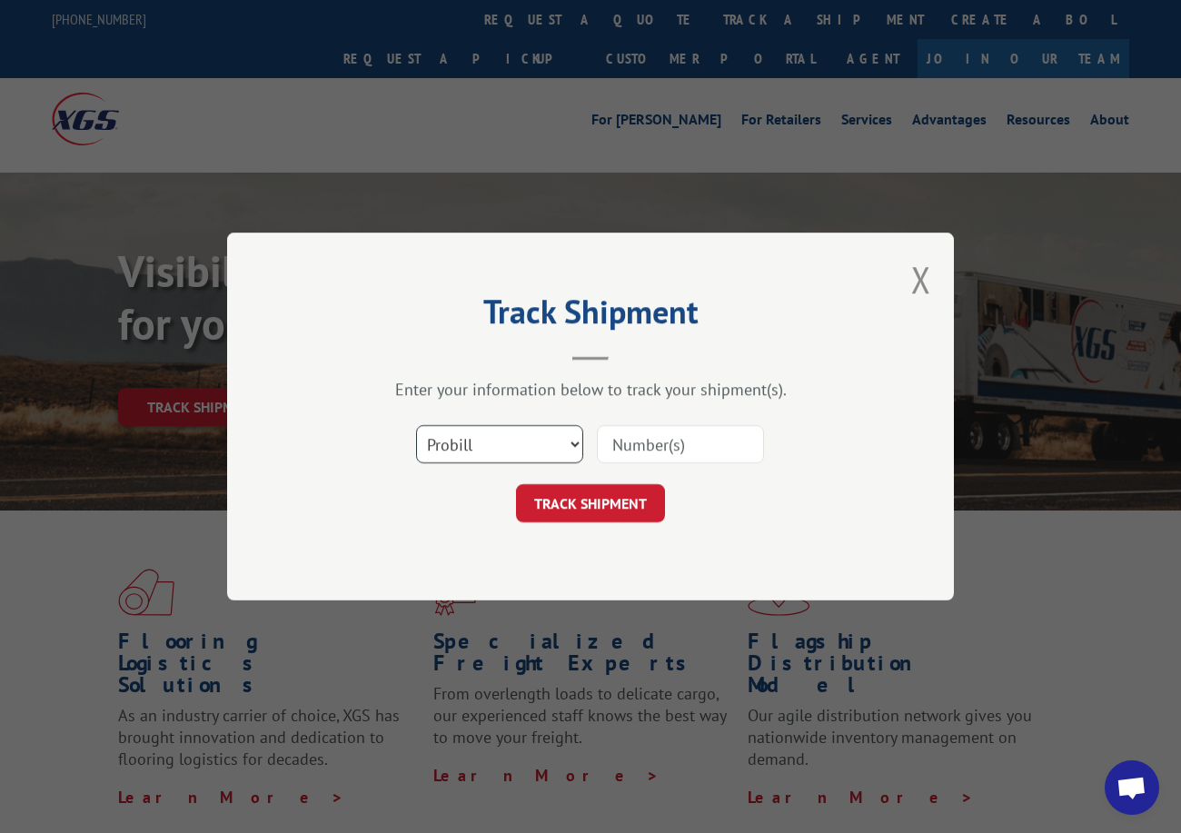
click at [420, 444] on select "Select category... Probill BOL PO" at bounding box center [499, 444] width 167 height 38
select select "po"
click at [416, 425] on select "Select category... Probill BOL PO" at bounding box center [499, 444] width 167 height 38
click at [639, 441] on input at bounding box center [680, 444] width 167 height 38
paste input "47536949"
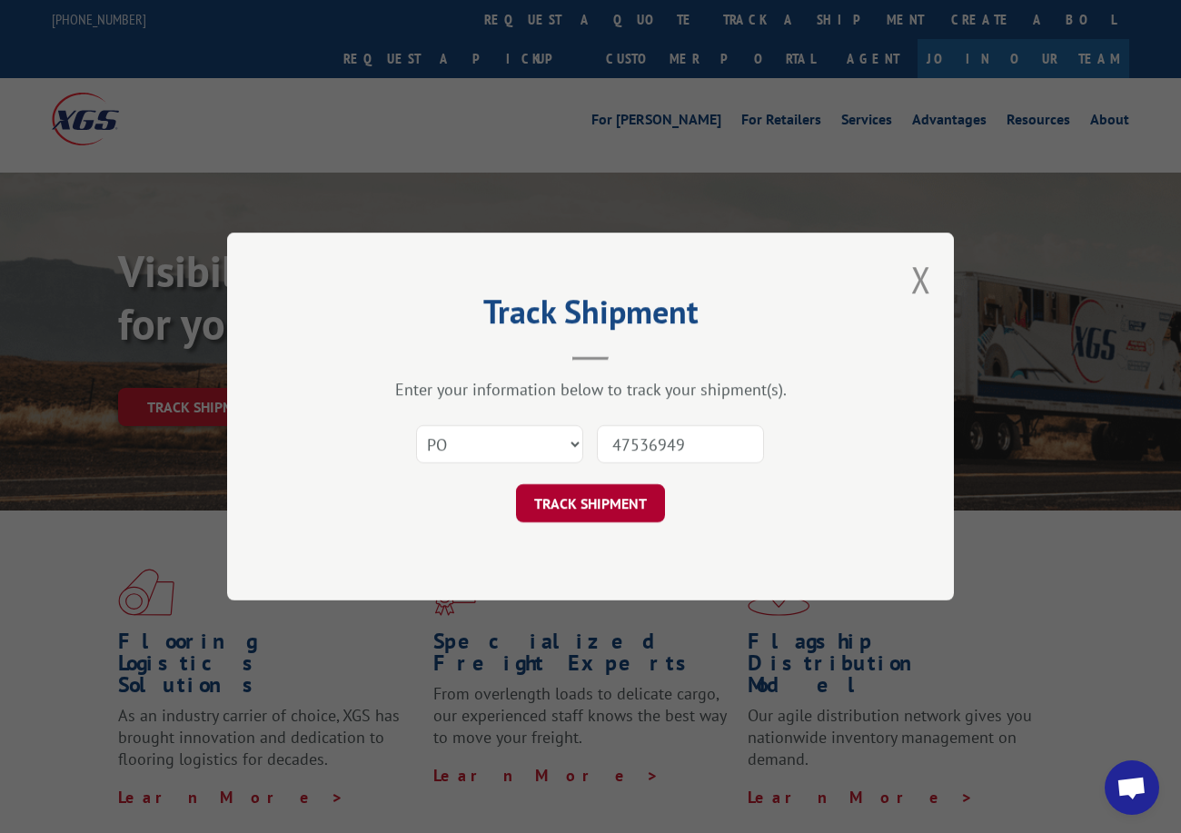
type input "47536949"
click at [621, 505] on button "TRACK SHIPMENT" at bounding box center [590, 503] width 149 height 38
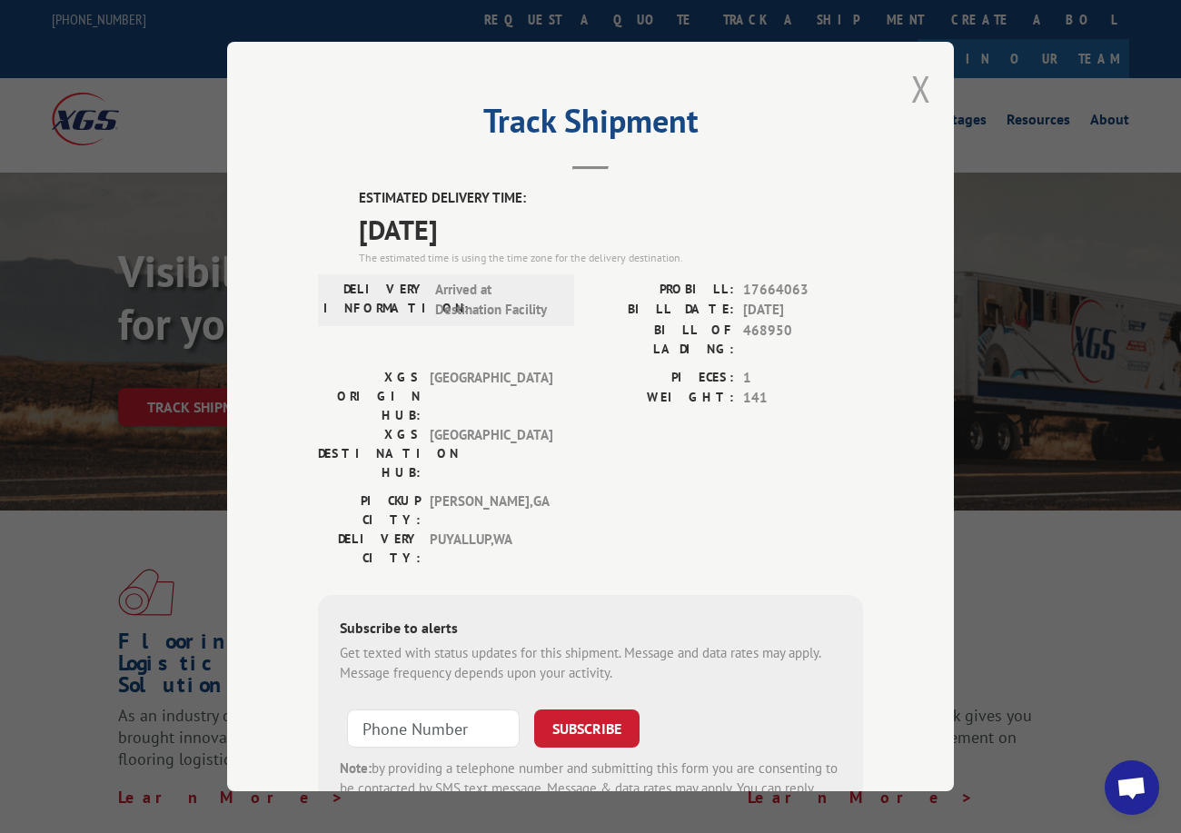
click at [912, 80] on button "Close modal" at bounding box center [921, 89] width 20 height 48
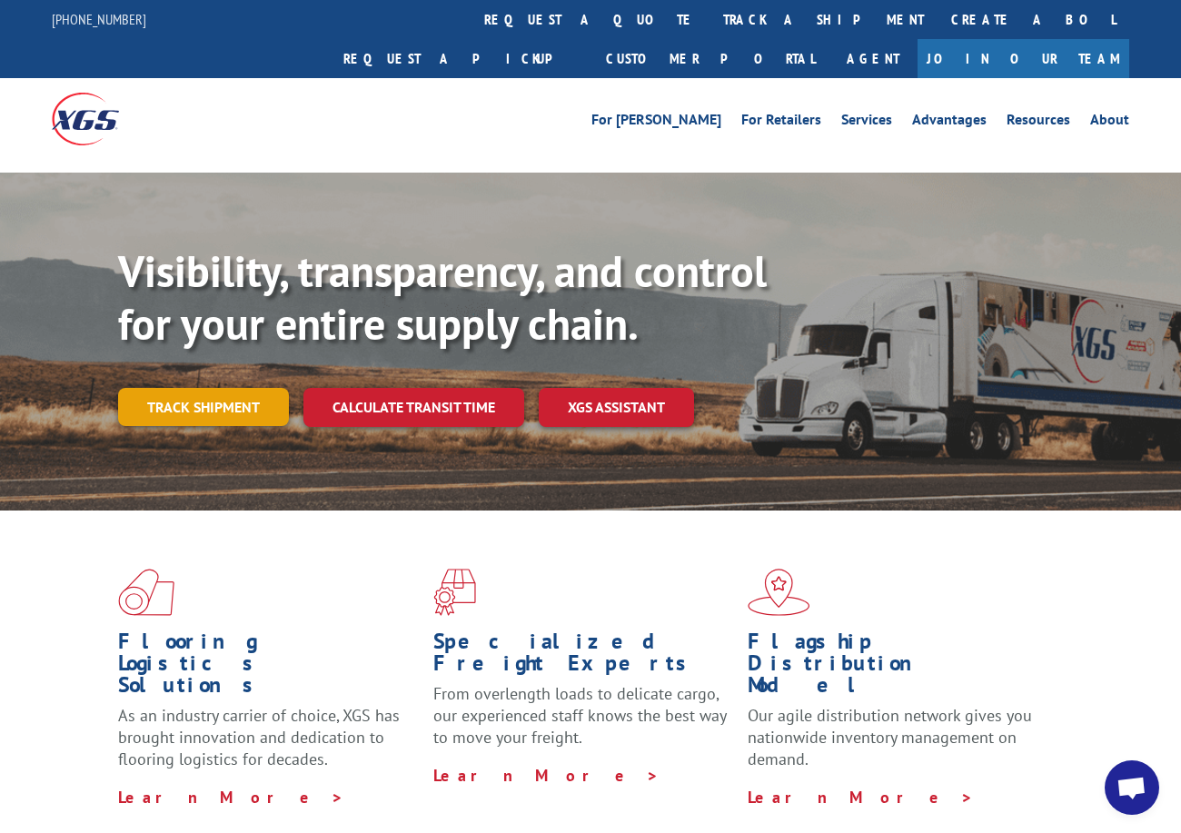
click at [227, 388] on link "Track shipment" at bounding box center [203, 407] width 171 height 38
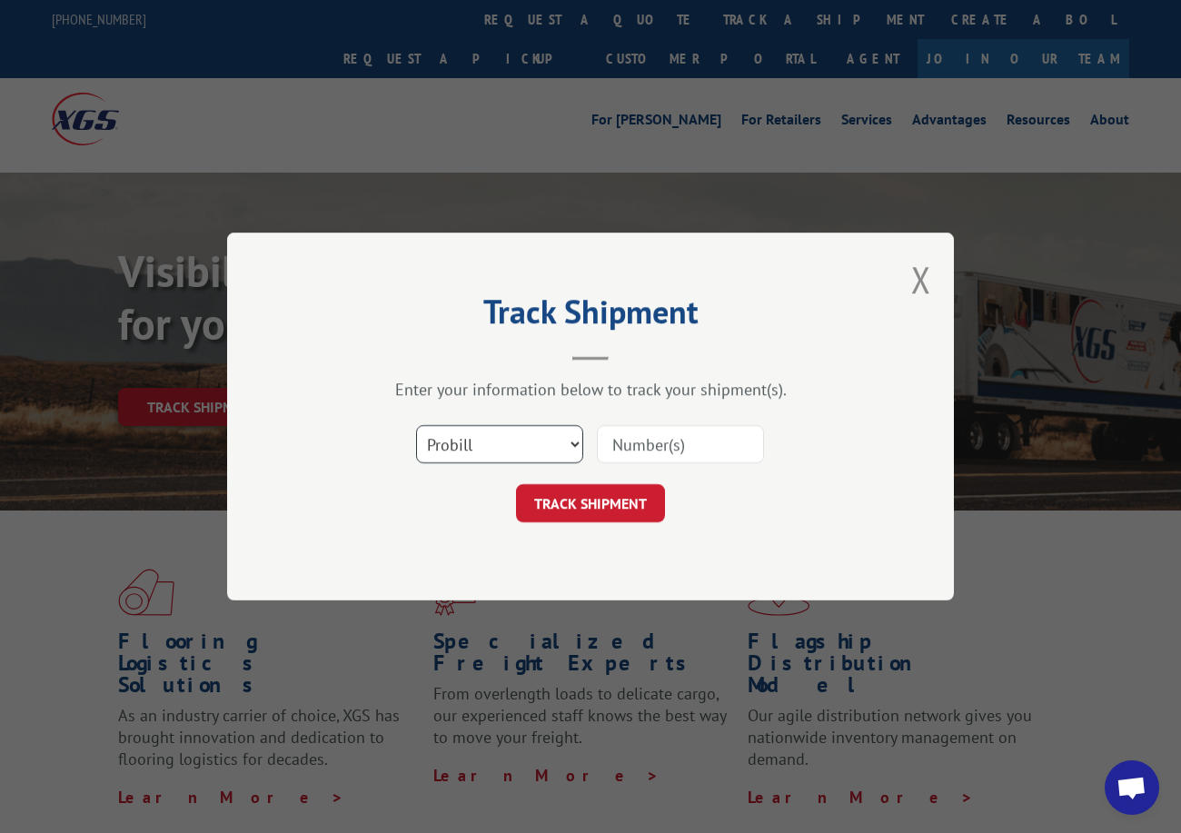
click at [465, 435] on select "Select category... Probill BOL PO" at bounding box center [499, 444] width 167 height 38
select select "po"
click at [416, 425] on select "Select category... Probill BOL PO" at bounding box center [499, 444] width 167 height 38
click at [637, 462] on input at bounding box center [680, 444] width 167 height 38
paste input "24525196"
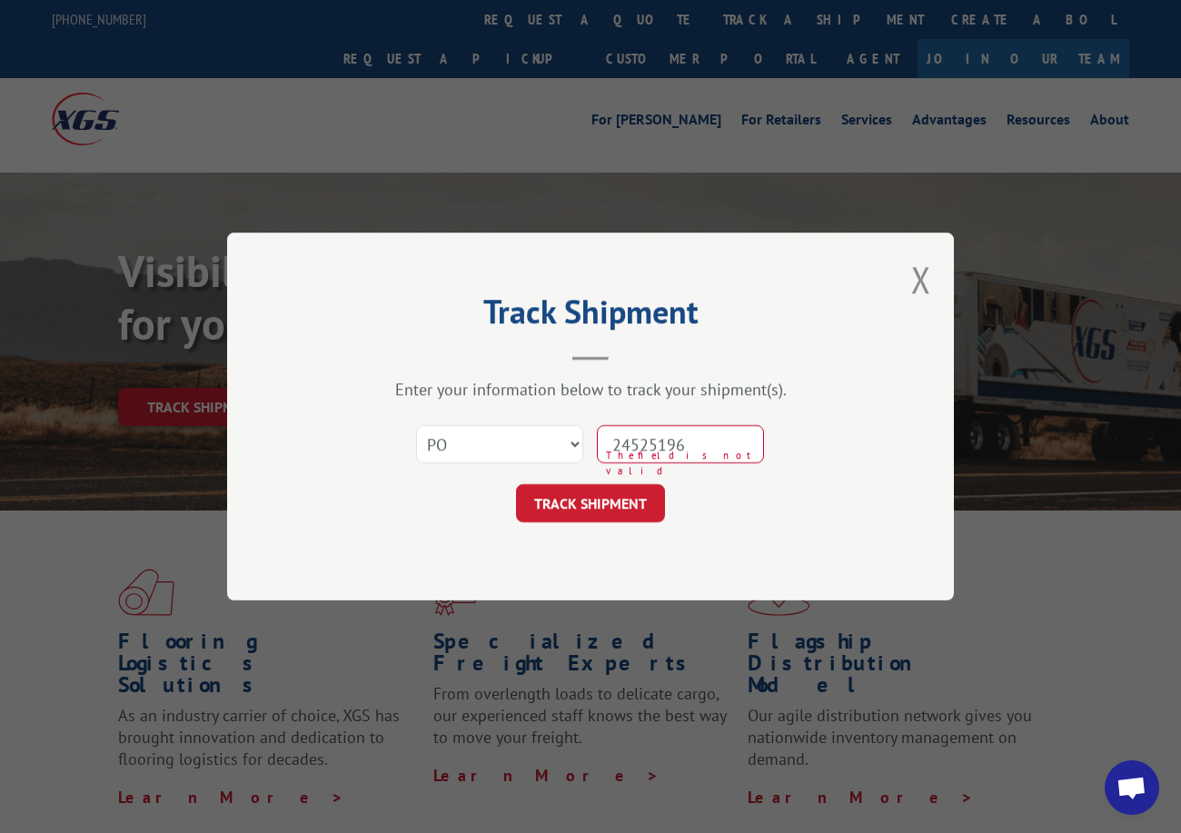
click at [646, 441] on input "24525196" at bounding box center [680, 444] width 167 height 38
type input "24525196"
click at [597, 500] on button "TRACK SHIPMENT" at bounding box center [590, 503] width 149 height 38
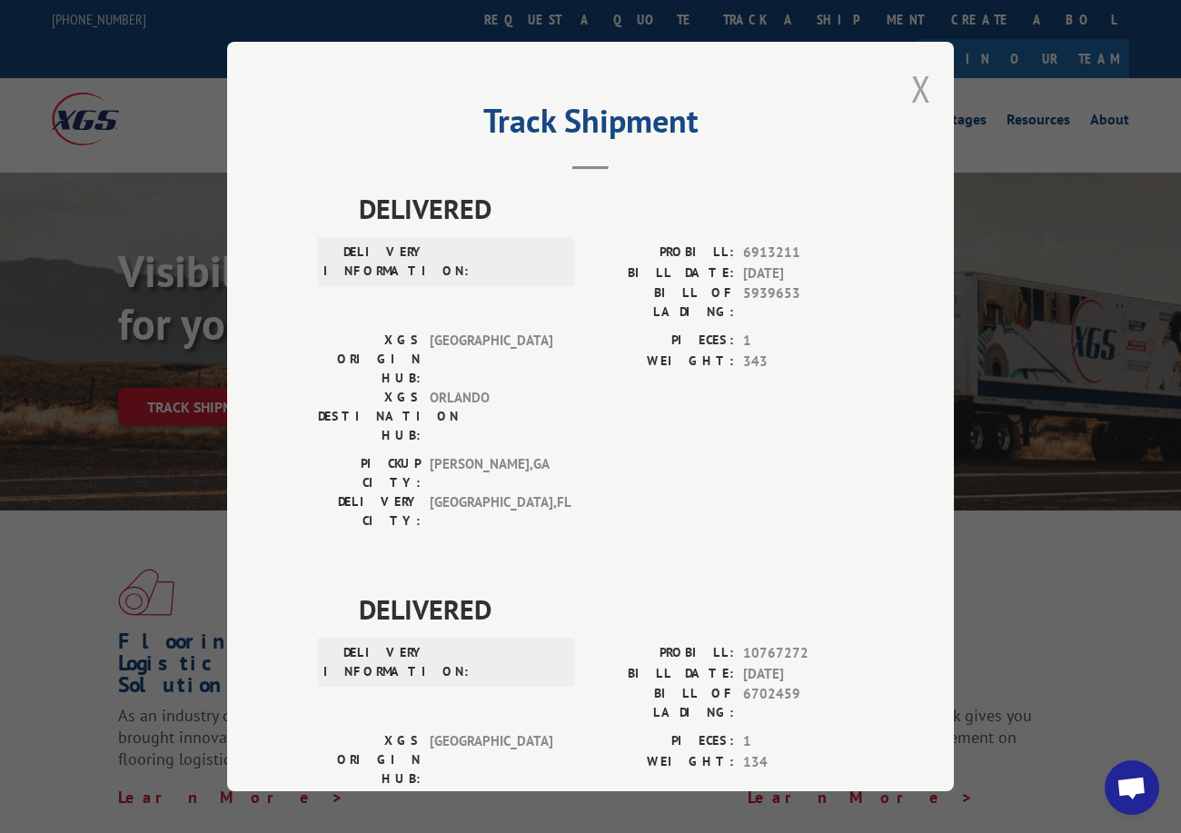
drag, startPoint x: 912, startPoint y: 89, endPoint x: 808, endPoint y: 8, distance: 132.1
click at [912, 88] on button "Close modal" at bounding box center [921, 89] width 20 height 48
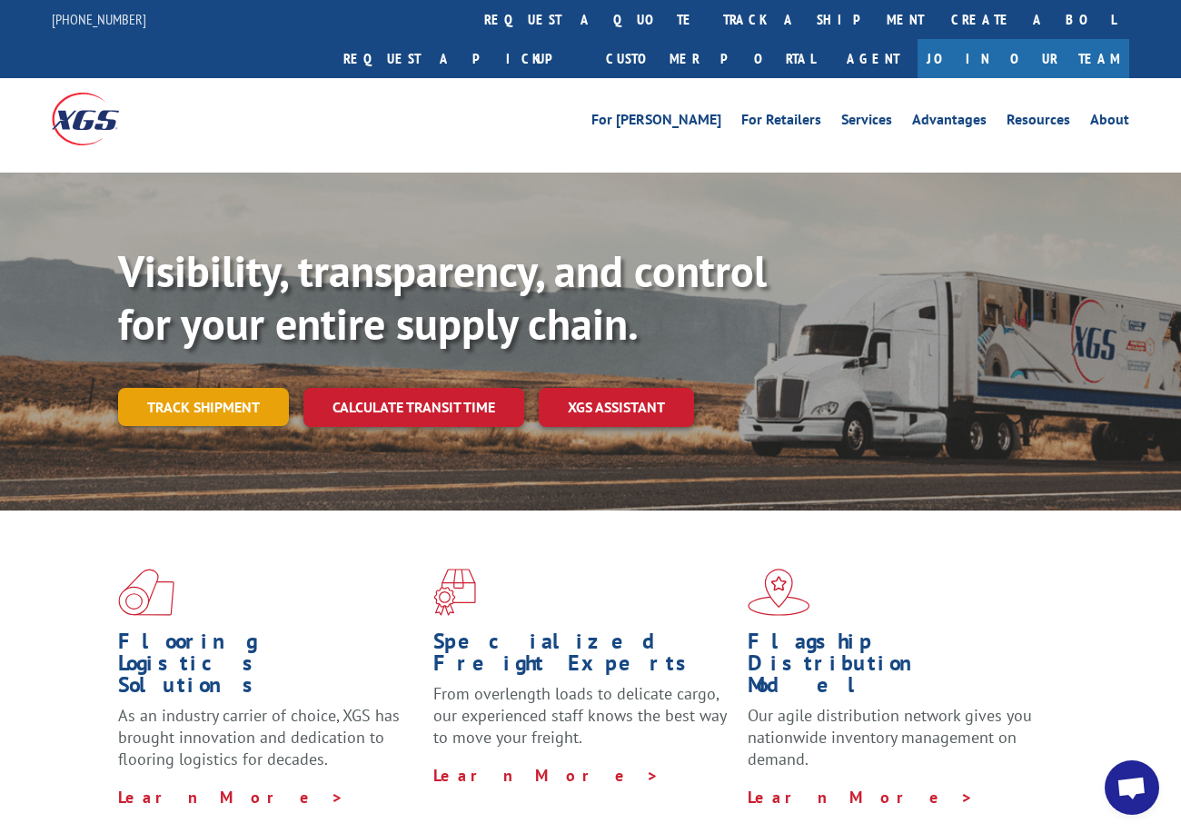
click at [240, 388] on link "Track shipment" at bounding box center [203, 407] width 171 height 38
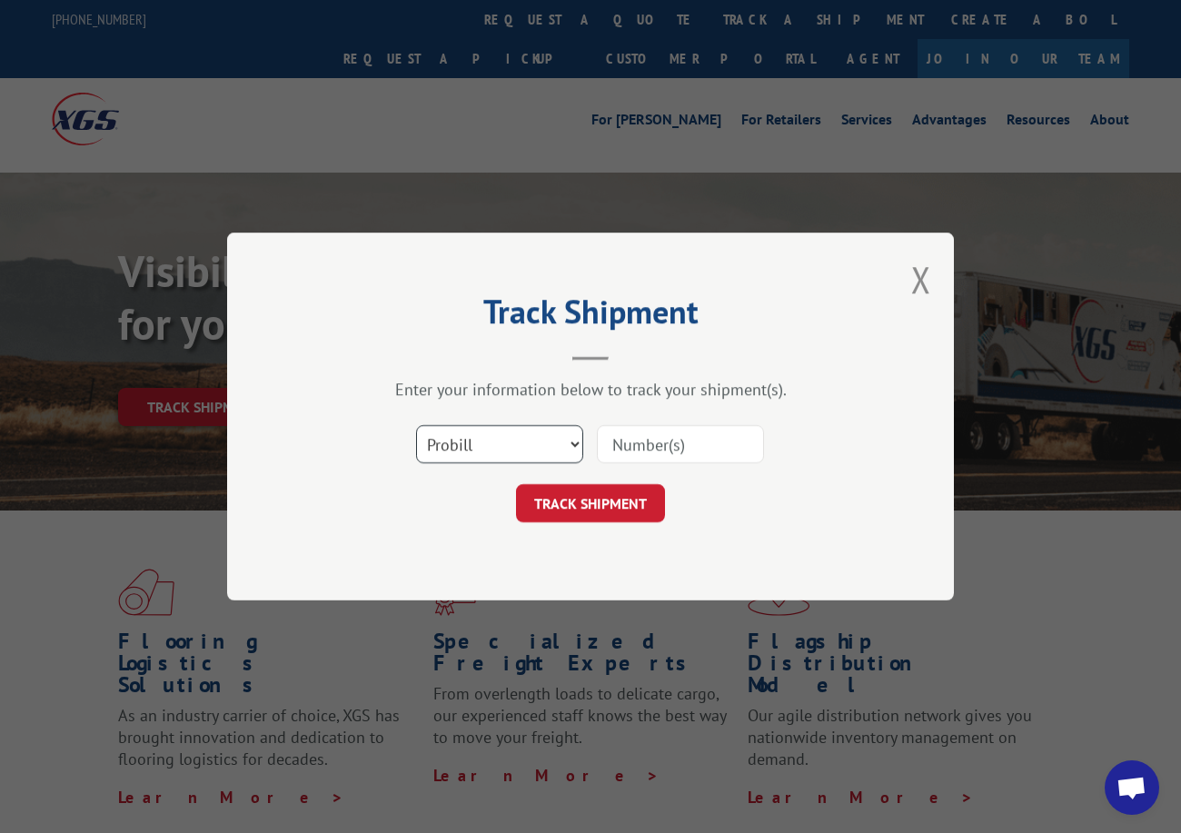
click at [468, 450] on select "Select category... Probill BOL PO" at bounding box center [499, 444] width 167 height 38
select select "po"
click at [416, 425] on select "Select category... Probill BOL PO" at bounding box center [499, 444] width 167 height 38
click at [622, 449] on input at bounding box center [680, 444] width 167 height 38
paste input "62536348"
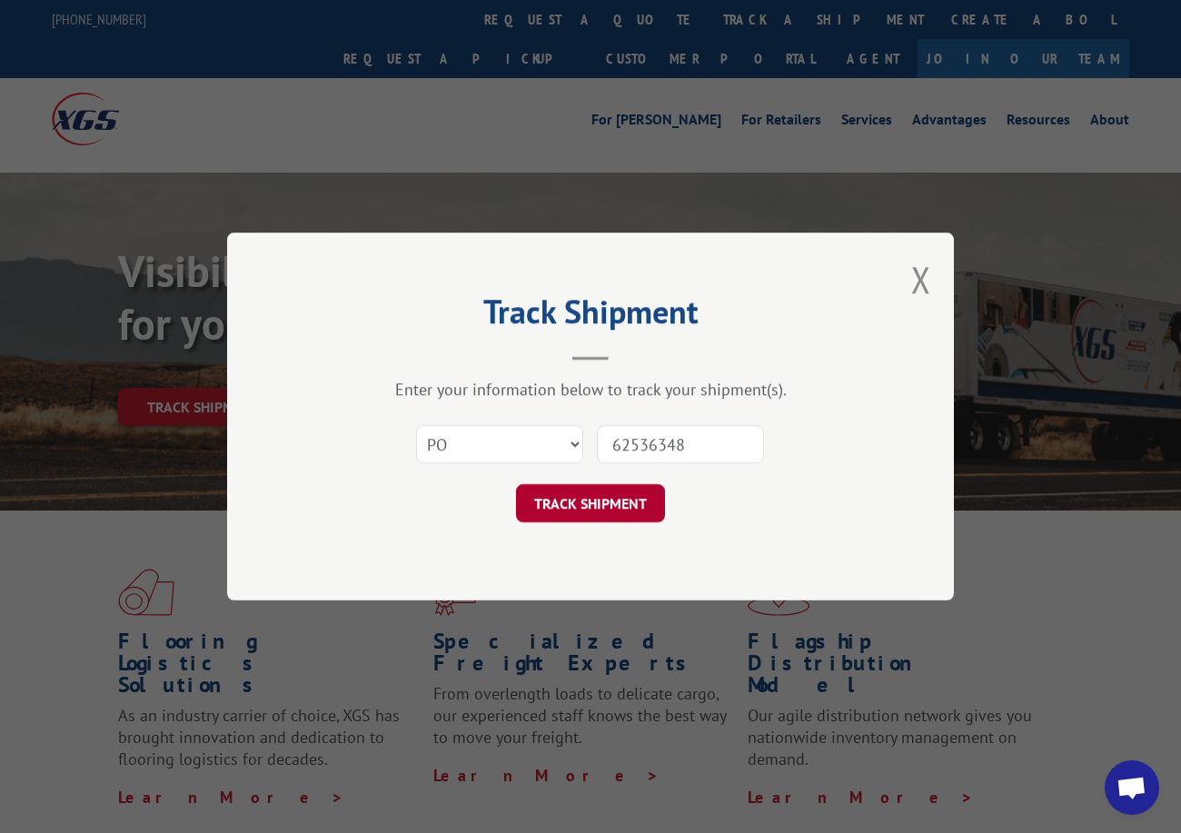
type input "62536348"
click at [597, 505] on button "TRACK SHIPMENT" at bounding box center [590, 503] width 149 height 38
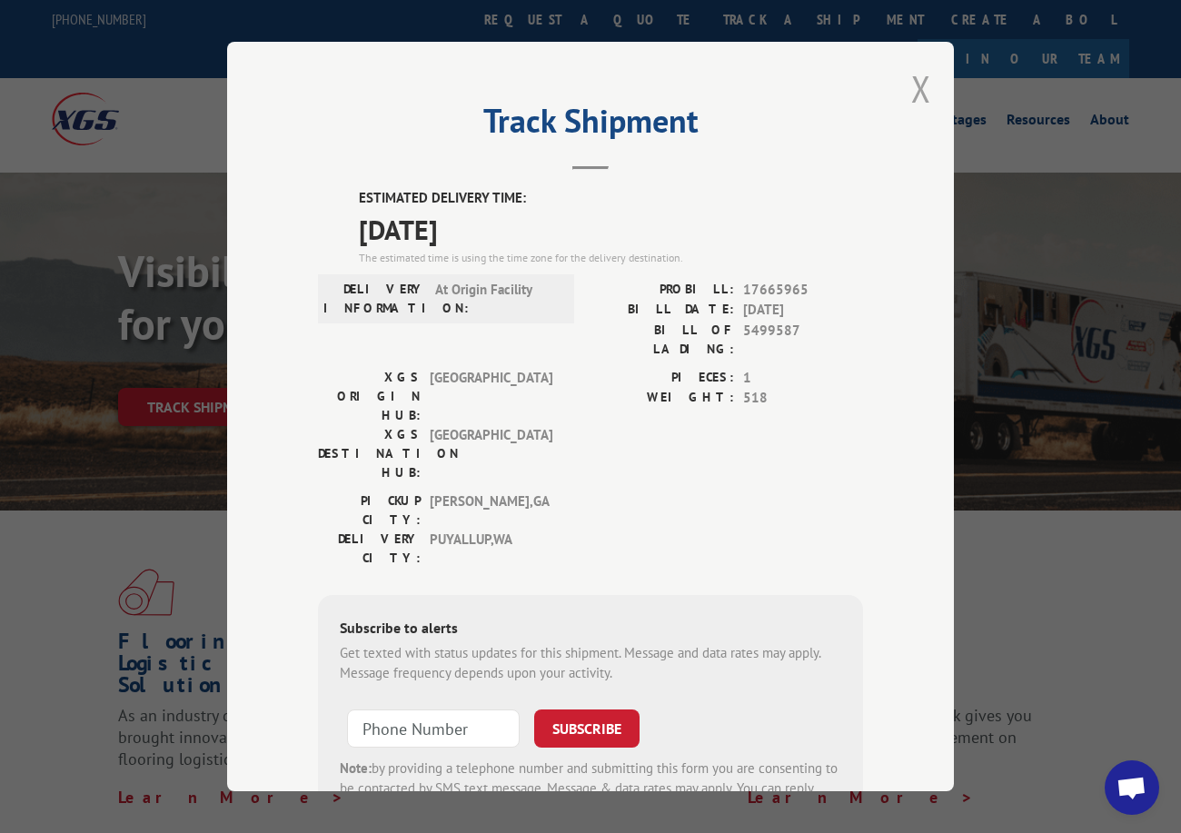
click at [911, 84] on button "Close modal" at bounding box center [921, 89] width 20 height 48
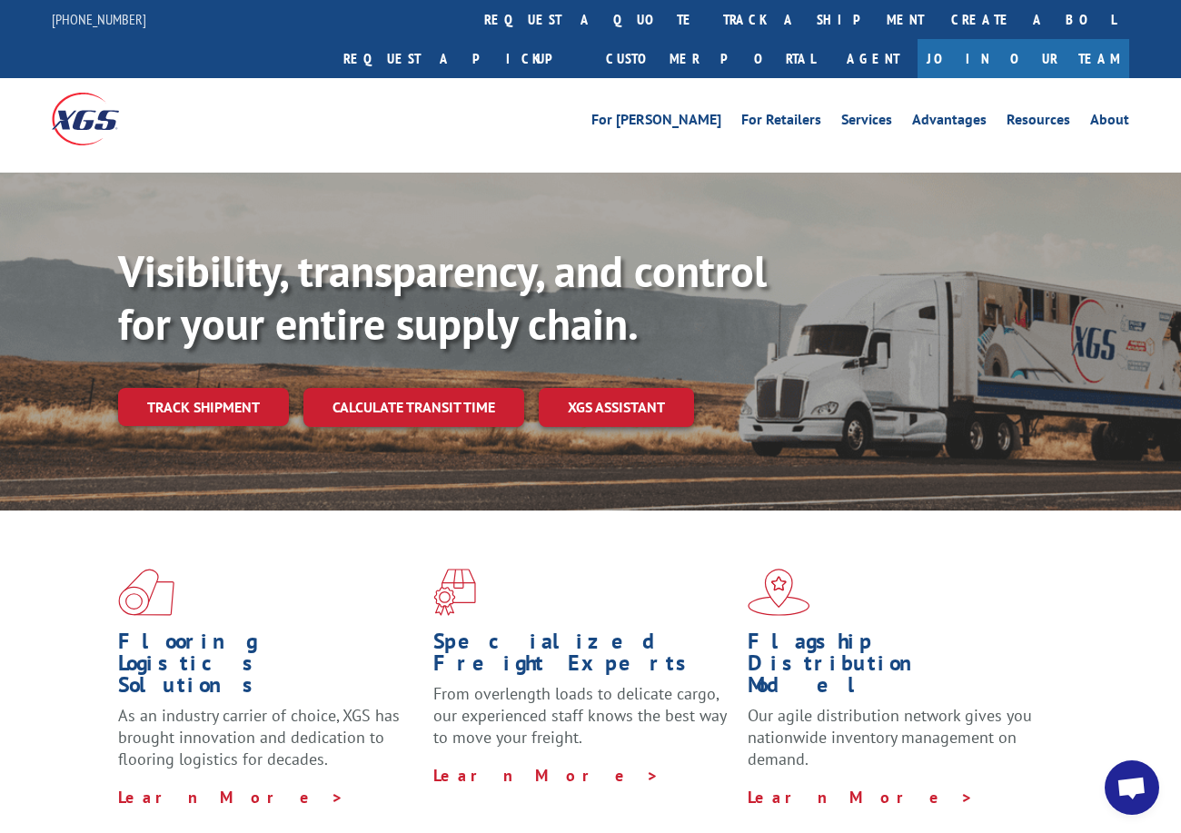
click at [212, 388] on link "Track shipment" at bounding box center [203, 407] width 171 height 38
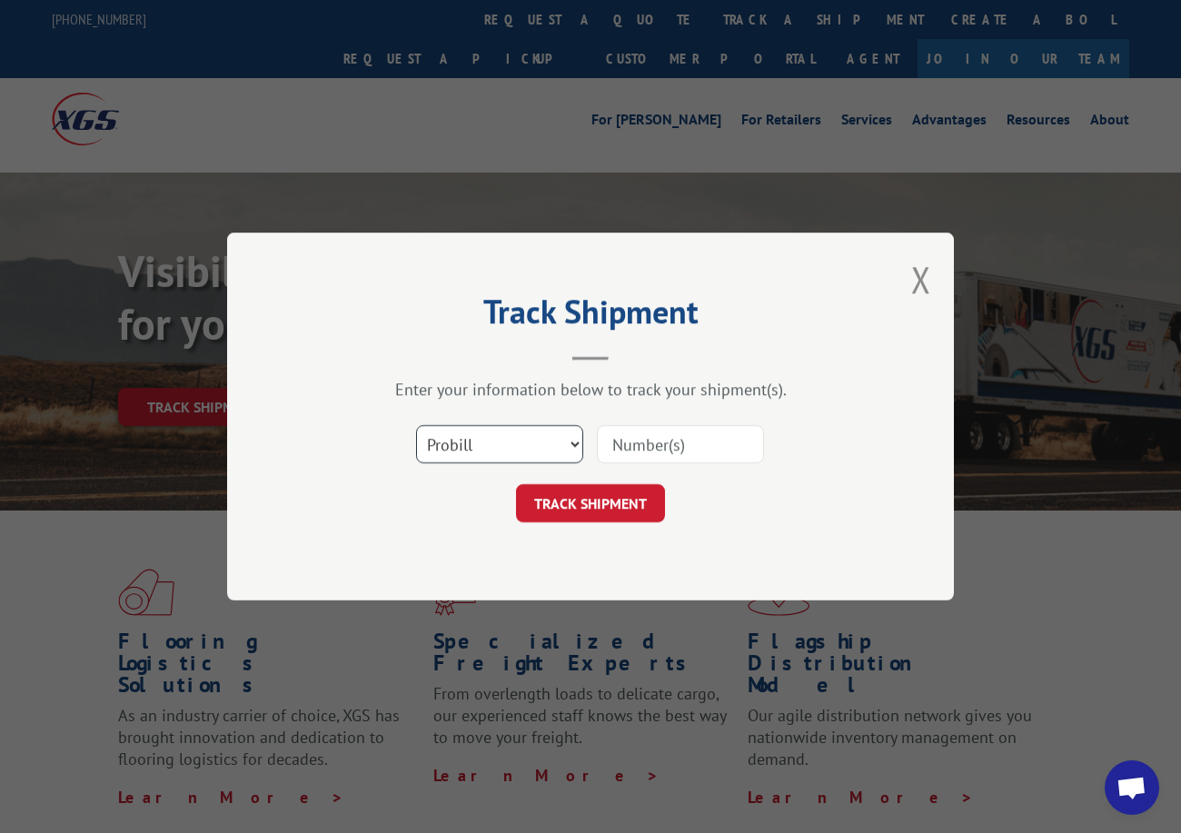
click at [496, 451] on select "Select category... Probill BOL PO" at bounding box center [499, 444] width 167 height 38
select select "po"
click at [416, 425] on select "Select category... Probill BOL PO" at bounding box center [499, 444] width 167 height 38
click at [622, 442] on input at bounding box center [680, 444] width 167 height 38
drag, startPoint x: 621, startPoint y: 462, endPoint x: 627, endPoint y: 444, distance: 18.4
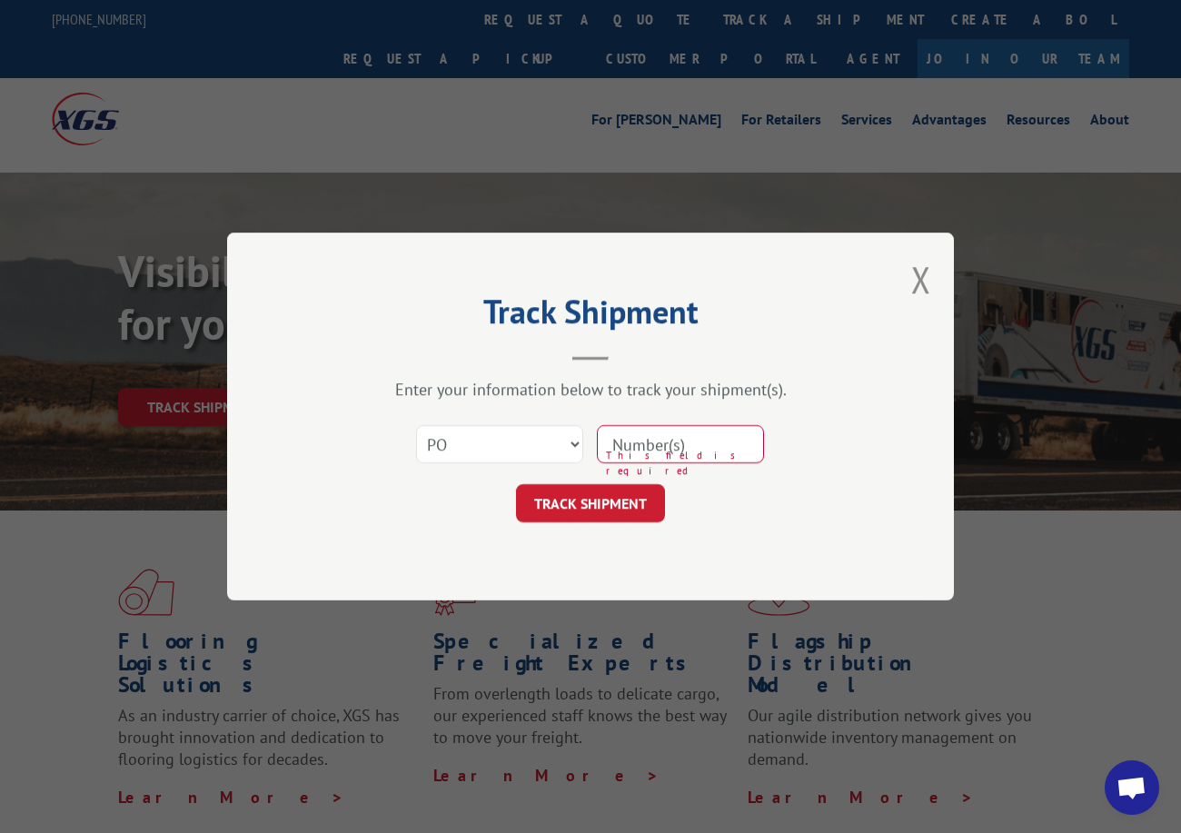
paste input "64542869"
type input "64542869"
click at [618, 519] on button "TRACK SHIPMENT" at bounding box center [590, 503] width 149 height 38
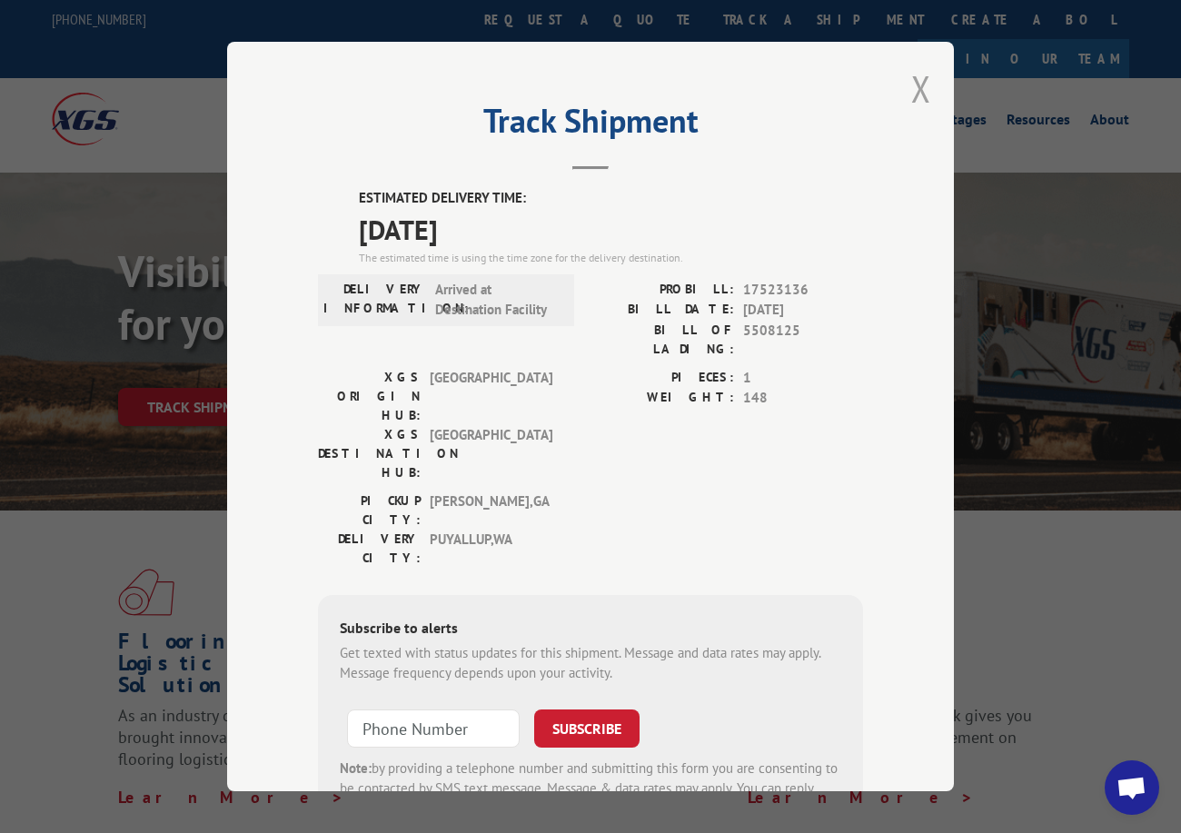
click at [914, 84] on button "Close modal" at bounding box center [921, 89] width 20 height 48
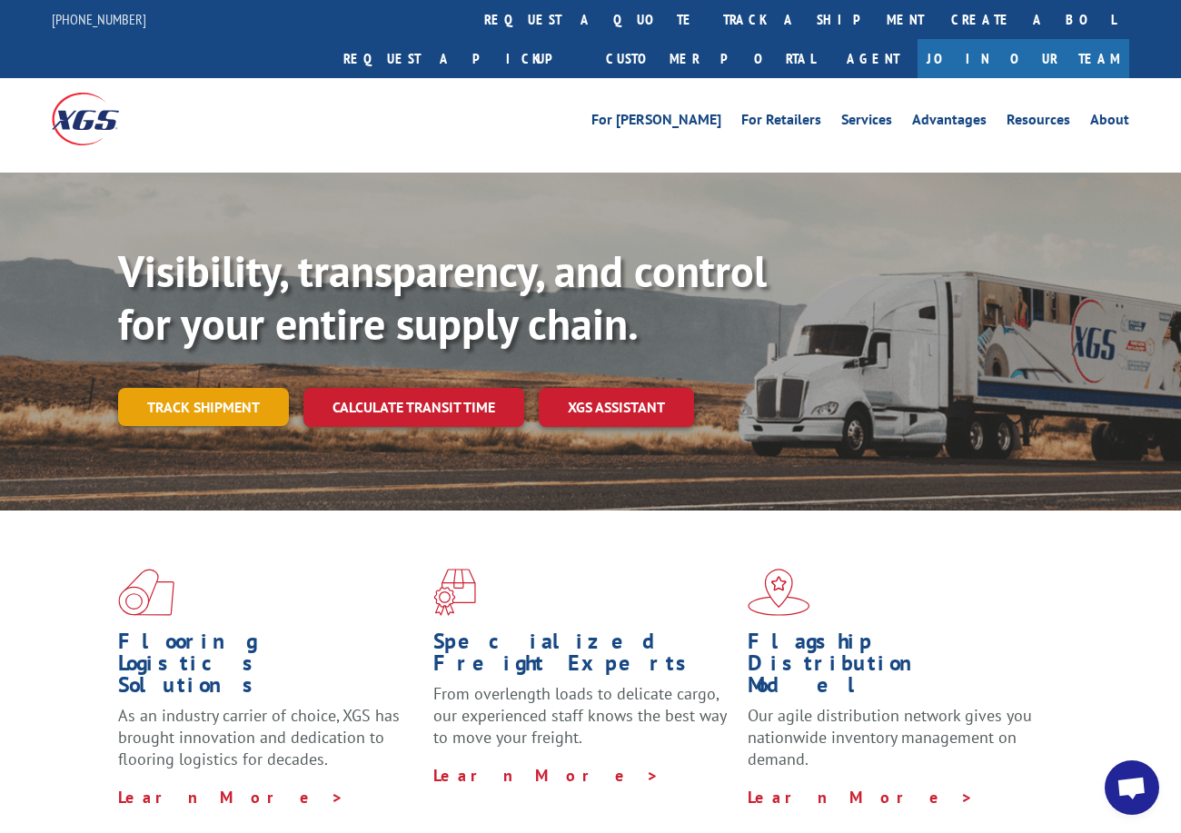
click at [230, 388] on link "Track shipment" at bounding box center [203, 407] width 171 height 38
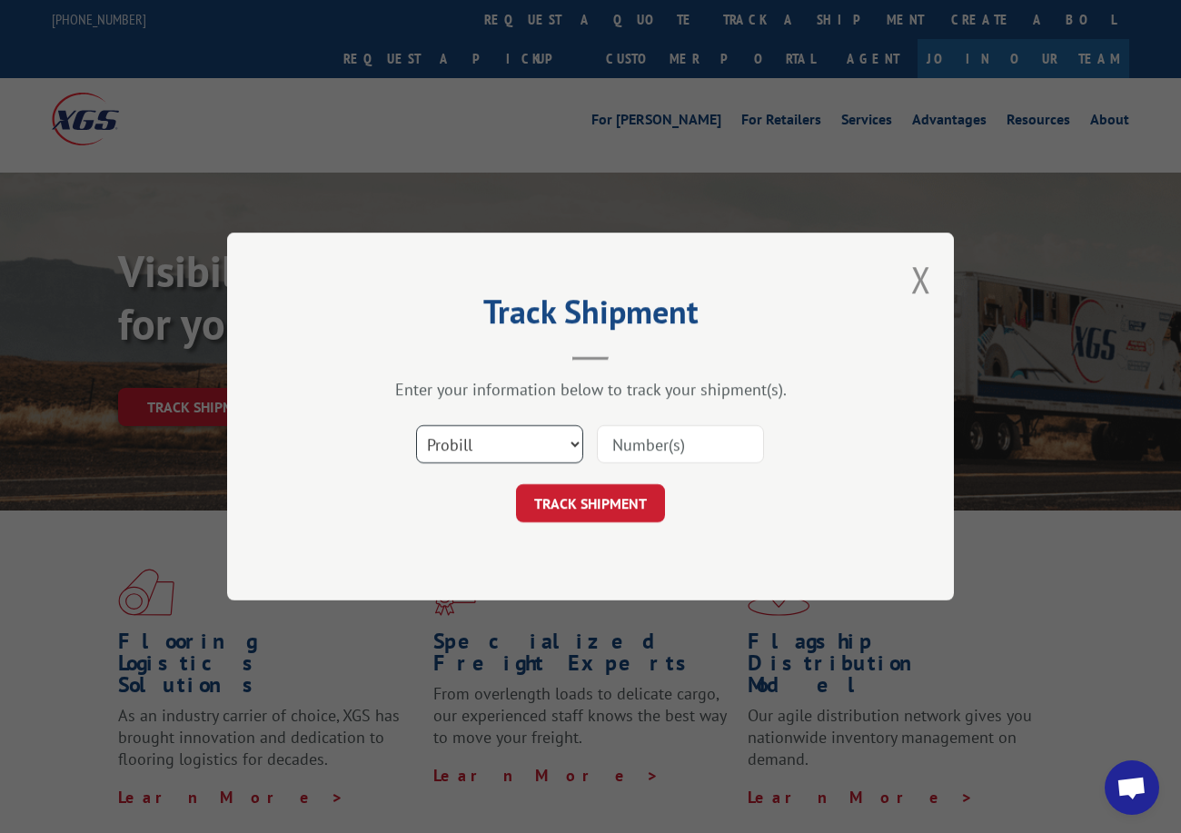
click at [460, 447] on select "Select category... Probill BOL PO" at bounding box center [499, 444] width 167 height 38
select select "po"
click at [416, 425] on select "Select category... Probill BOL PO" at bounding box center [499, 444] width 167 height 38
paste input "16517320"
type input "16517320"
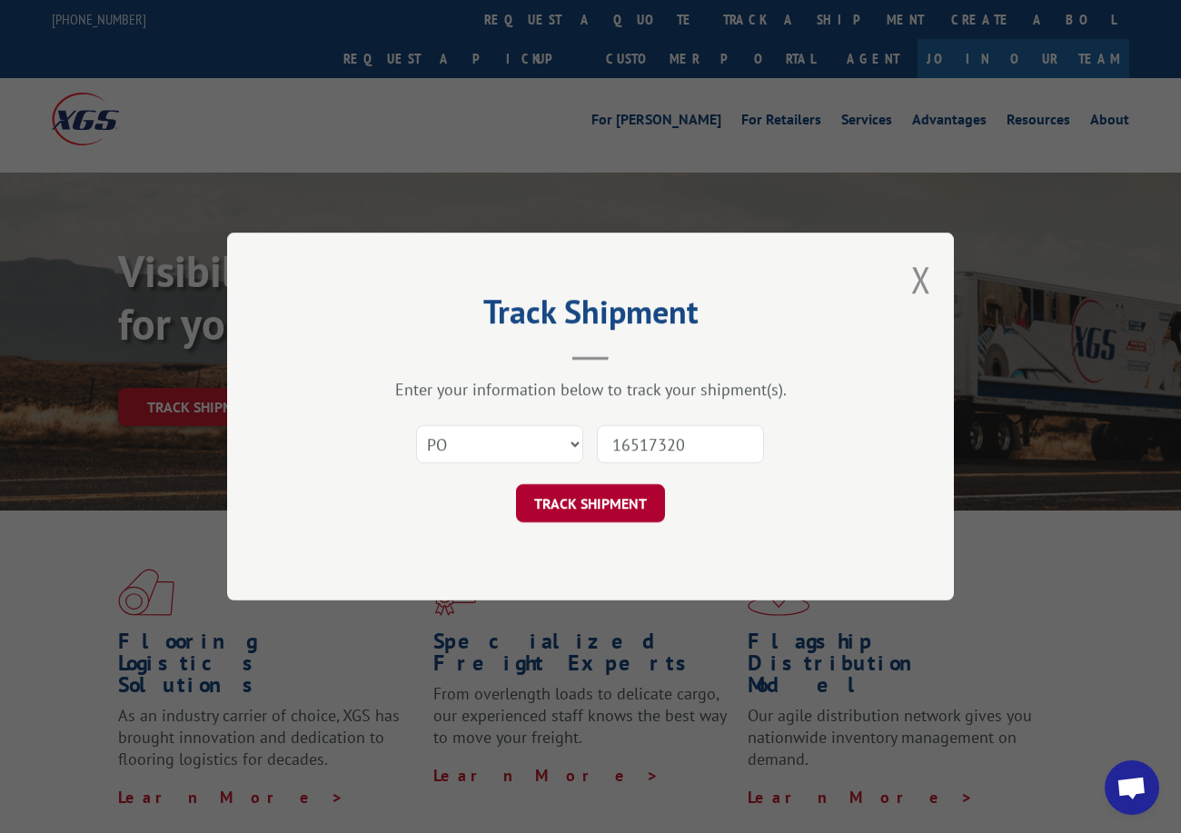
click at [566, 497] on button "TRACK SHIPMENT" at bounding box center [590, 503] width 149 height 38
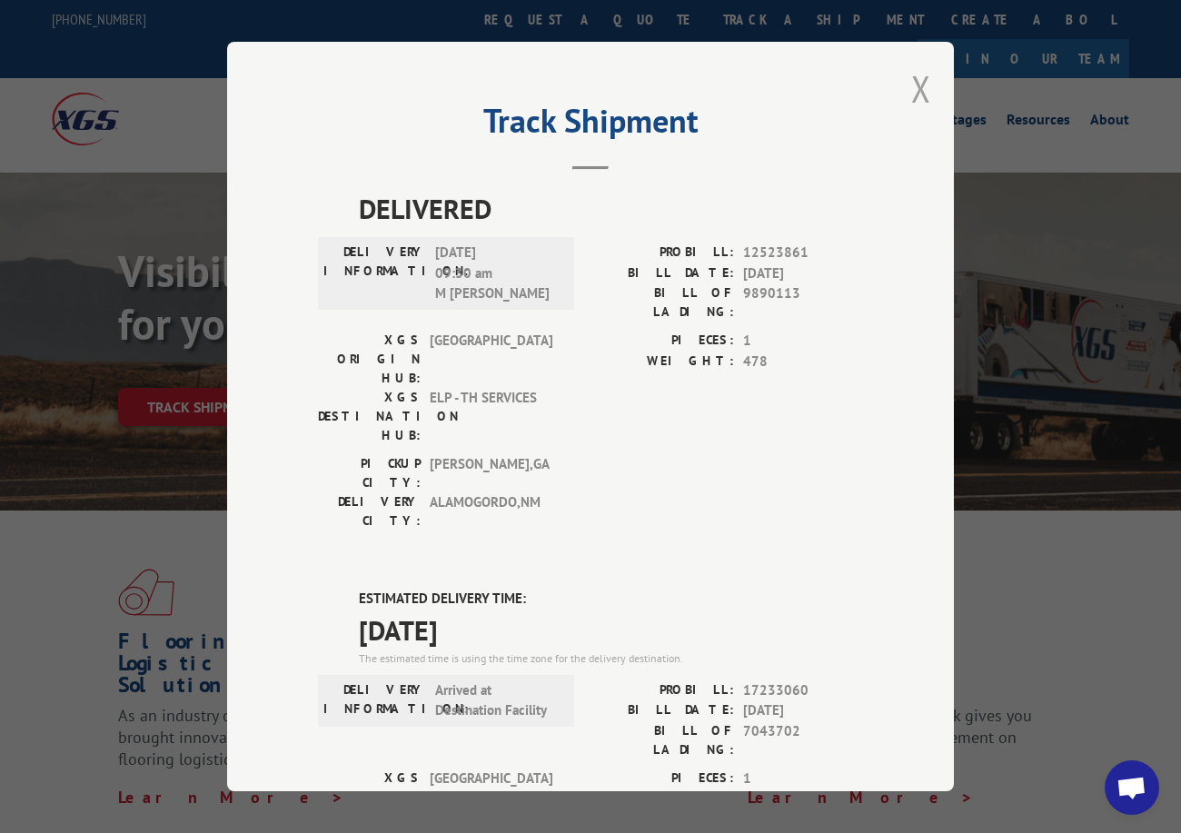
click at [915, 82] on button "Close modal" at bounding box center [921, 89] width 20 height 48
